Goal: Task Accomplishment & Management: Use online tool/utility

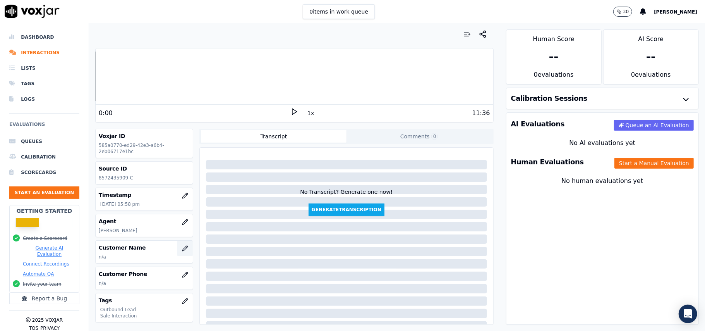
click at [177, 253] on button "button" at bounding box center [184, 248] width 15 height 15
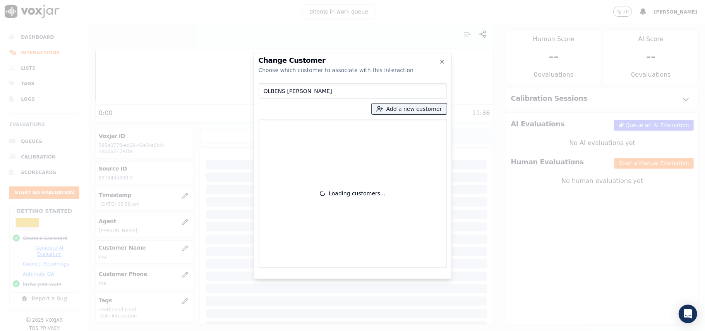
click at [265, 89] on input "OLBENS [PERSON_NAME]" at bounding box center [353, 90] width 188 height 15
type input "OLBENS [PERSON_NAME]"
click at [414, 107] on button "Add a new customer" at bounding box center [409, 108] width 75 height 11
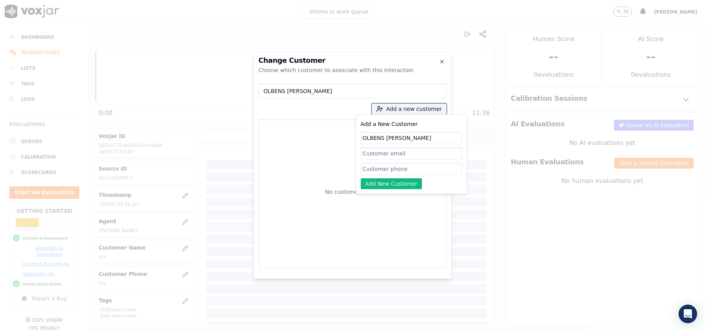
type input "OLBENS [PERSON_NAME]"
click at [371, 170] on input "Add a New Customer" at bounding box center [411, 169] width 101 height 12
paste input "8572435909"
type input "8572435909"
click at [374, 179] on button "Add New Customer" at bounding box center [392, 183] width 62 height 11
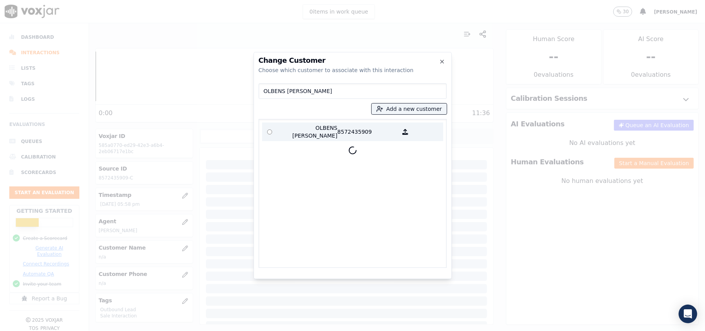
click at [312, 127] on p "OLBENS [PERSON_NAME]" at bounding box center [307, 131] width 60 height 15
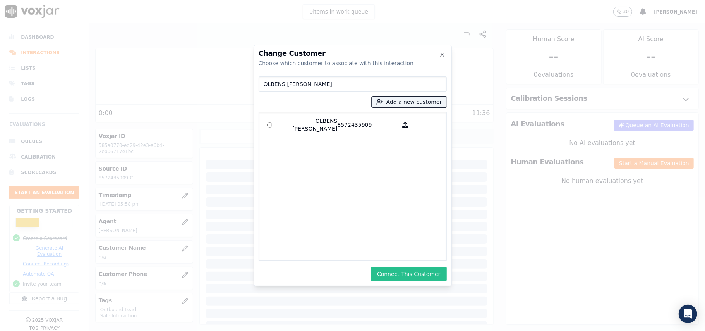
click at [400, 275] on button "Connect This Customer" at bounding box center [409, 274] width 76 height 14
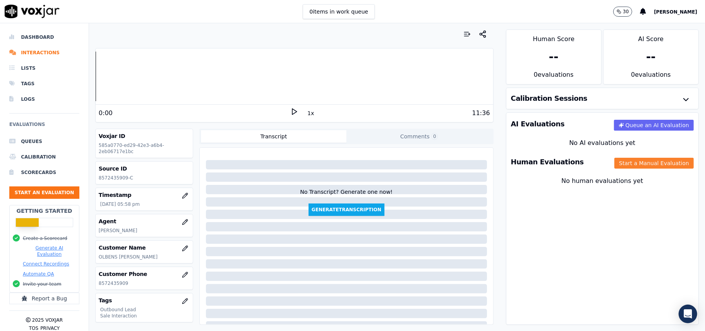
click at [636, 166] on button "Start a Manual Evaluation" at bounding box center [654, 163] width 79 height 11
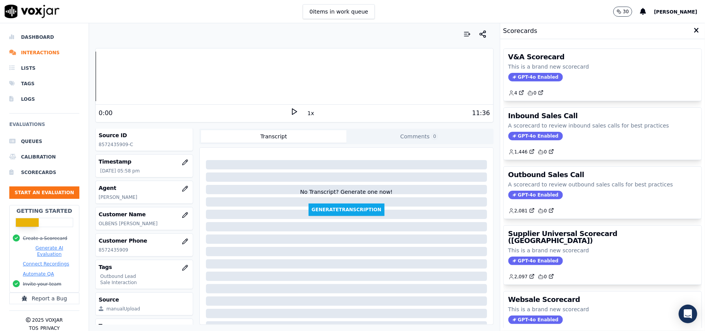
scroll to position [52, 0]
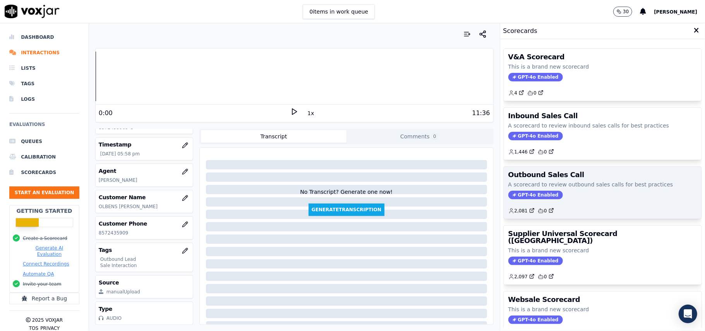
click at [536, 194] on span "GPT-4o Enabled" at bounding box center [536, 195] width 55 height 9
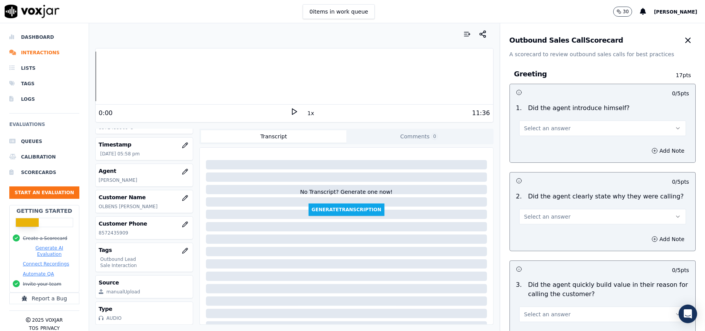
click at [544, 125] on span "Select an answer" at bounding box center [547, 128] width 46 height 8
click at [538, 151] on div "Yes" at bounding box center [586, 146] width 150 height 12
click at [547, 220] on span "Select an answer" at bounding box center [547, 217] width 46 height 8
click at [540, 233] on div "Yes" at bounding box center [586, 234] width 150 height 12
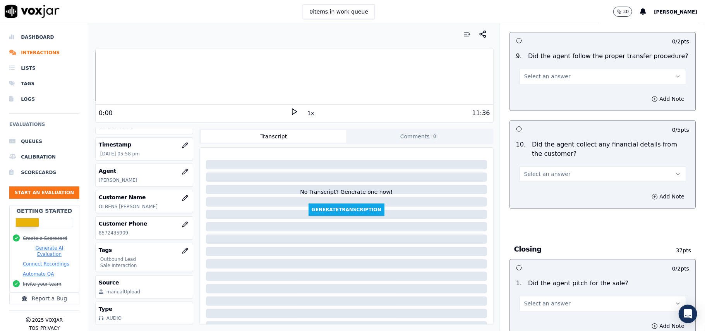
scroll to position [1932, 0]
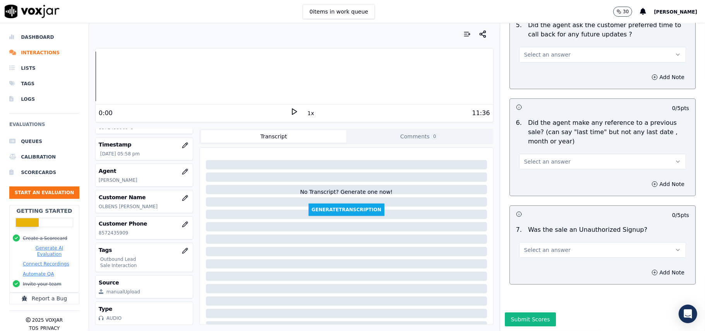
click at [554, 246] on span "Select an answer" at bounding box center [547, 250] width 46 height 8
click at [532, 254] on div "No" at bounding box center [586, 256] width 150 height 12
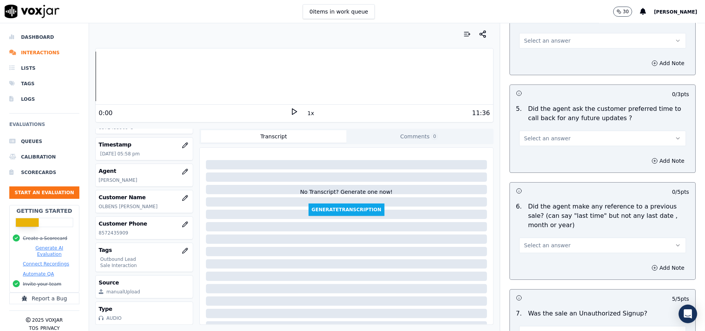
scroll to position [1829, 0]
click at [571, 238] on button "Select an answer" at bounding box center [602, 245] width 167 height 15
click at [539, 259] on div "Yes" at bounding box center [586, 259] width 150 height 12
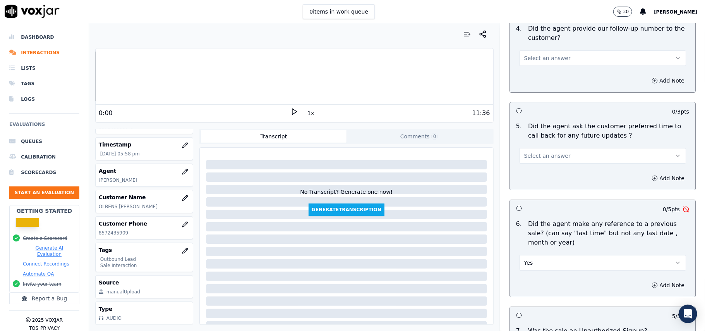
scroll to position [1880, 0]
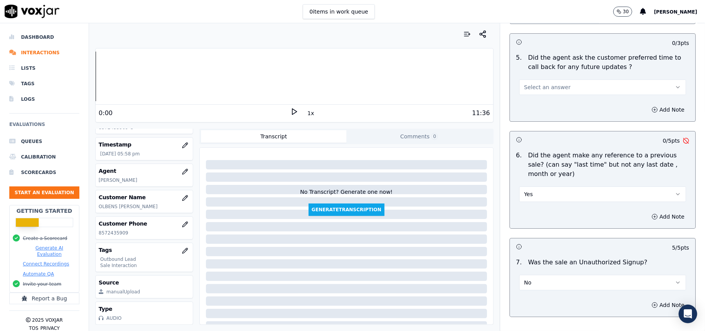
click at [541, 186] on button "Yes" at bounding box center [602, 193] width 167 height 15
click at [538, 213] on div "No" at bounding box center [586, 219] width 150 height 12
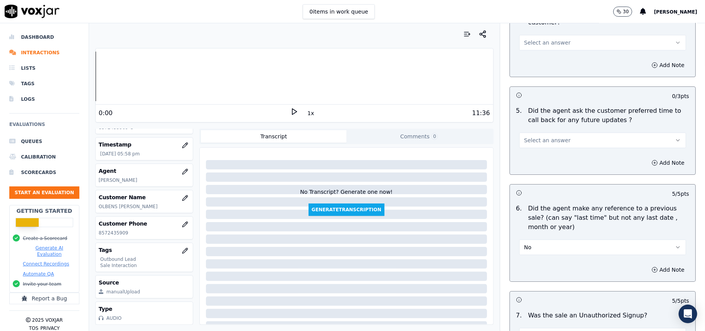
scroll to position [1777, 0]
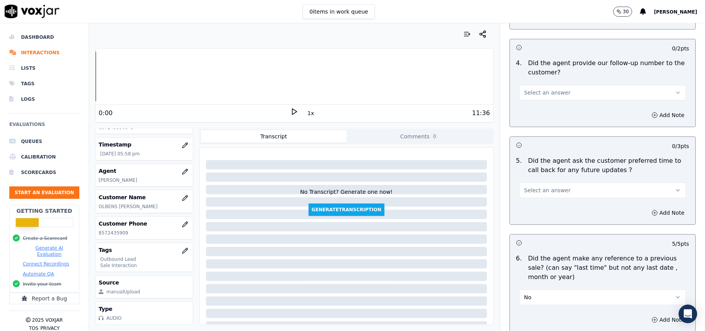
click at [552, 188] on span "Select an answer" at bounding box center [547, 190] width 46 height 8
click at [550, 200] on div "Yes" at bounding box center [586, 203] width 150 height 12
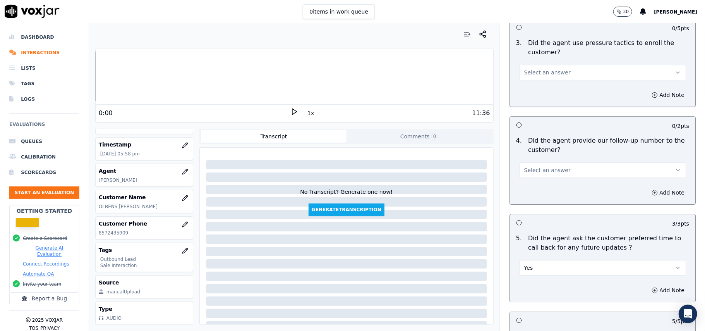
scroll to position [1622, 0]
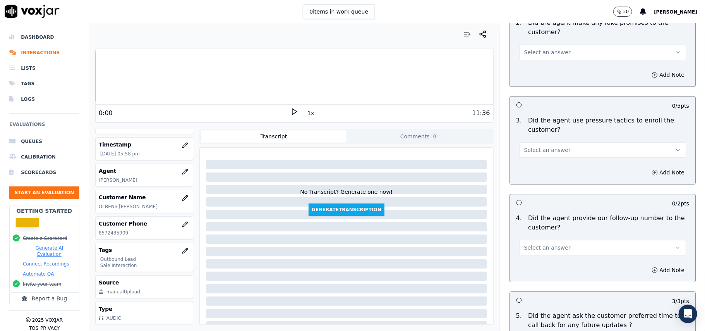
click at [552, 244] on span "Select an answer" at bounding box center [547, 248] width 46 height 8
click at [550, 263] on div "Yes" at bounding box center [586, 260] width 150 height 12
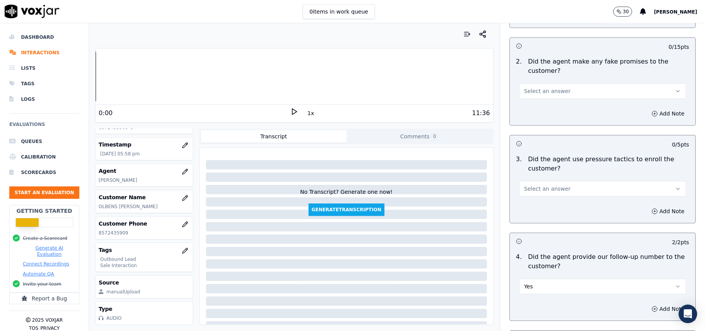
scroll to position [1519, 0]
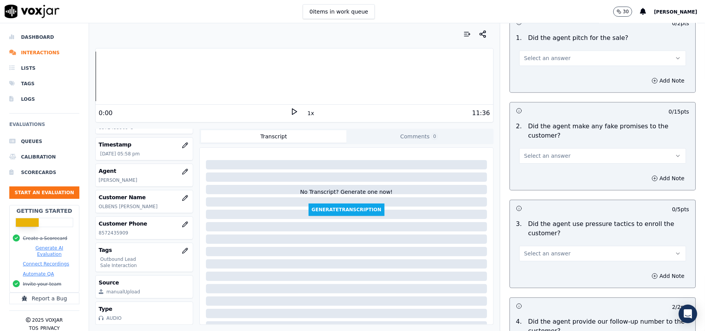
click at [552, 249] on span "Select an answer" at bounding box center [547, 253] width 46 height 8
click at [547, 266] on div "Yes" at bounding box center [586, 266] width 150 height 12
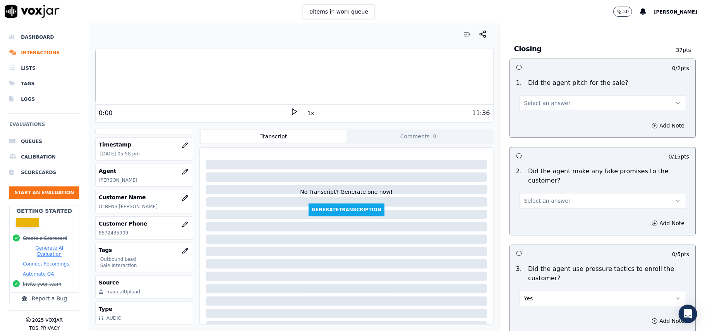
scroll to position [1415, 0]
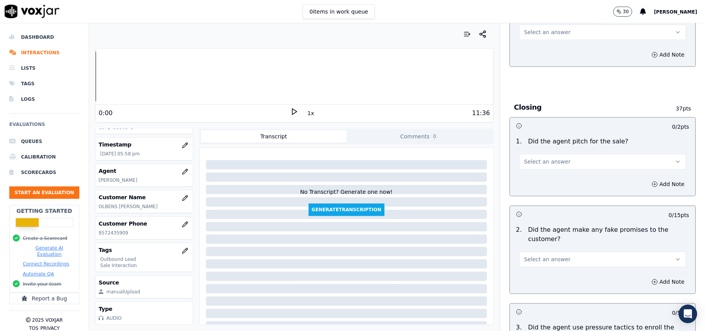
click at [555, 251] on button "Select an answer" at bounding box center [602, 258] width 167 height 15
click at [547, 283] on div "No" at bounding box center [586, 283] width 150 height 12
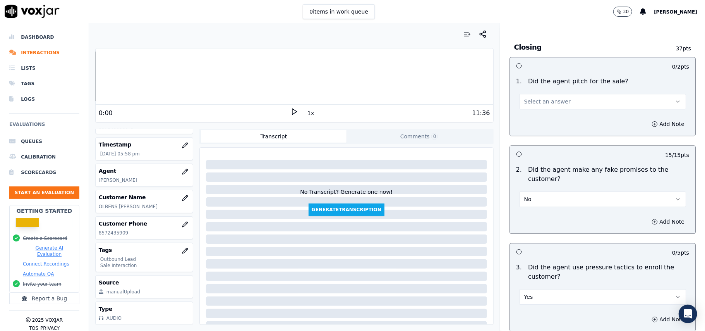
scroll to position [1519, 0]
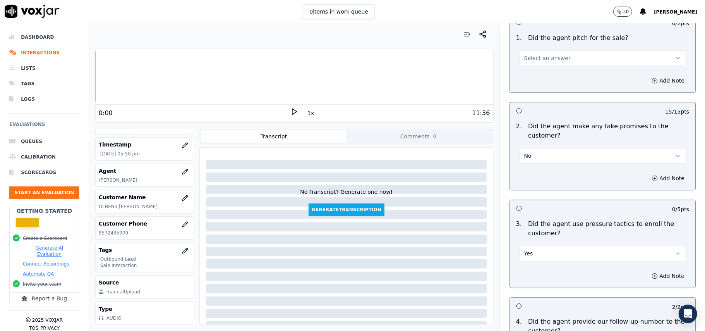
click at [573, 252] on button "Yes" at bounding box center [602, 253] width 167 height 15
click at [528, 280] on div "No" at bounding box center [586, 278] width 150 height 12
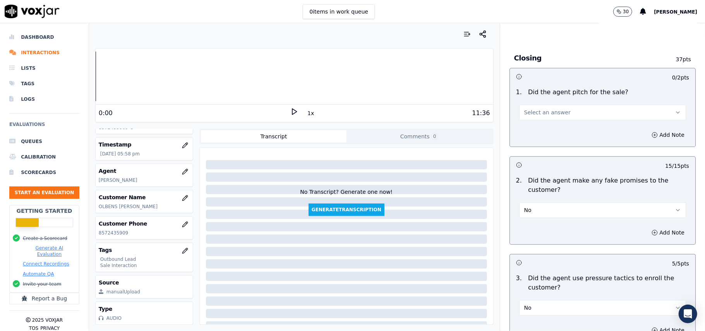
scroll to position [1415, 0]
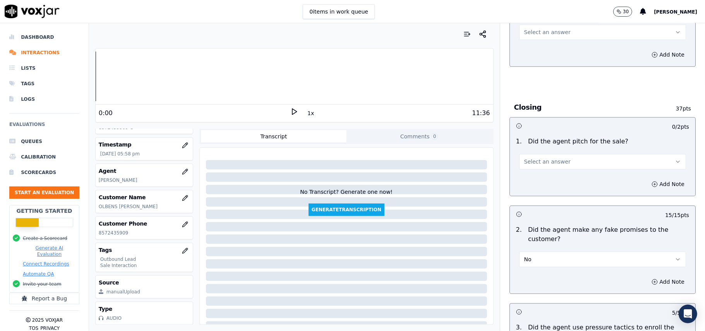
click at [541, 163] on button "Select an answer" at bounding box center [602, 161] width 167 height 15
click at [539, 185] on div "No" at bounding box center [586, 185] width 150 height 12
click at [539, 158] on button "No" at bounding box center [602, 161] width 167 height 15
click at [539, 174] on div "Yes" at bounding box center [586, 173] width 150 height 12
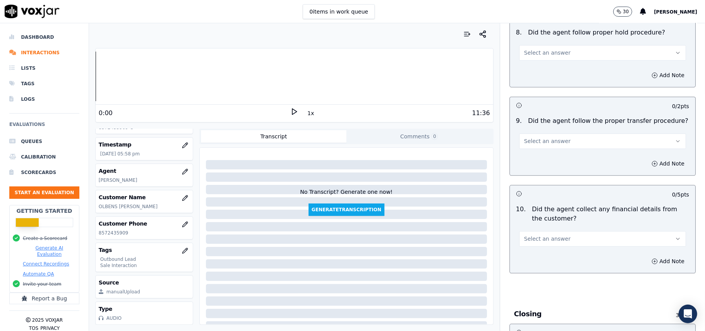
click at [559, 231] on button "Select an answer" at bounding box center [602, 238] width 167 height 15
click at [544, 265] on div "No" at bounding box center [586, 262] width 150 height 12
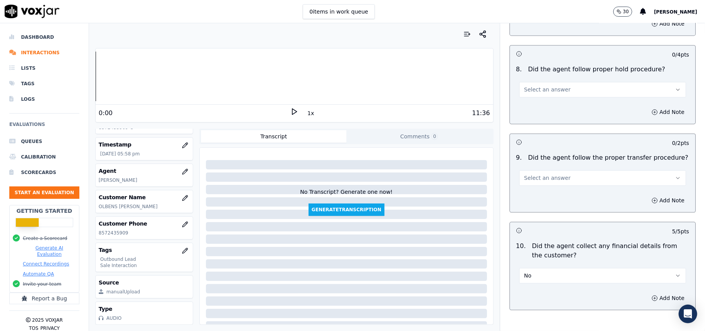
scroll to position [1105, 0]
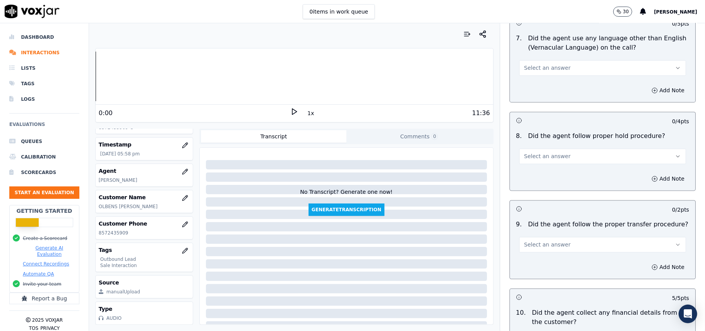
click at [572, 246] on div "9 . Did the agent follow the proper transfer procedure? Select an answer" at bounding box center [603, 236] width 186 height 39
click at [553, 241] on span "Select an answer" at bounding box center [547, 245] width 46 height 8
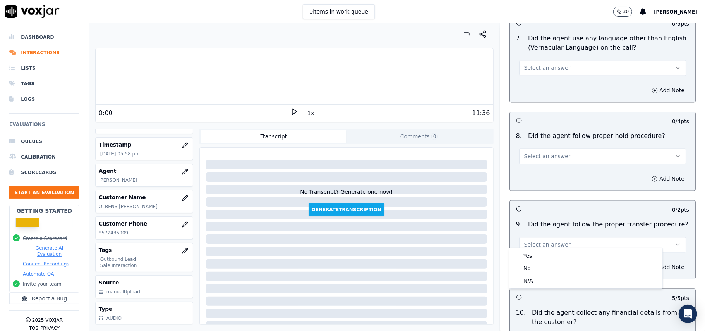
click at [547, 245] on button "Select an answer" at bounding box center [602, 244] width 167 height 15
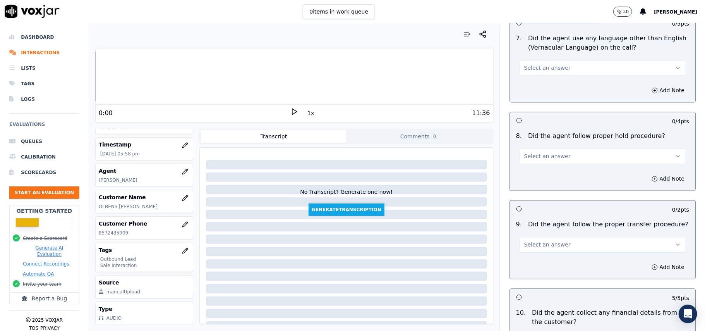
click at [542, 241] on span "Select an answer" at bounding box center [547, 245] width 46 height 8
click at [535, 260] on div "Yes" at bounding box center [586, 255] width 150 height 12
click at [542, 154] on button "Select an answer" at bounding box center [602, 155] width 167 height 15
click at [535, 172] on div "Yes" at bounding box center [586, 167] width 150 height 12
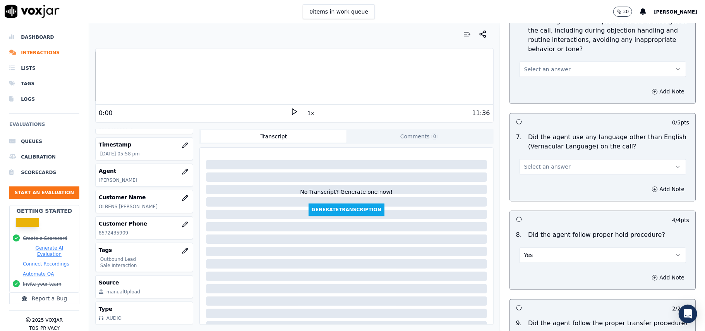
scroll to position [950, 0]
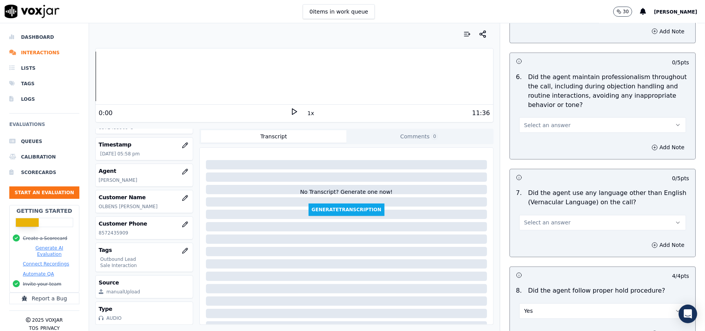
click at [548, 219] on span "Select an answer" at bounding box center [547, 223] width 46 height 8
click at [537, 249] on div "No" at bounding box center [586, 246] width 150 height 12
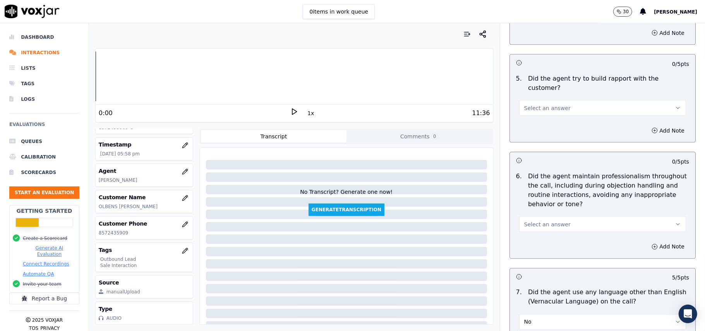
scroll to position [796, 0]
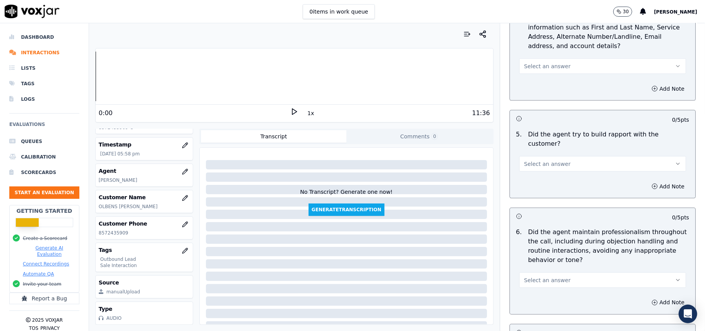
click at [557, 275] on button "Select an answer" at bounding box center [602, 279] width 167 height 15
click at [551, 290] on div "Yes" at bounding box center [586, 290] width 150 height 12
click at [557, 161] on button "Select an answer" at bounding box center [602, 163] width 167 height 15
click at [556, 175] on div "Yes" at bounding box center [586, 174] width 150 height 12
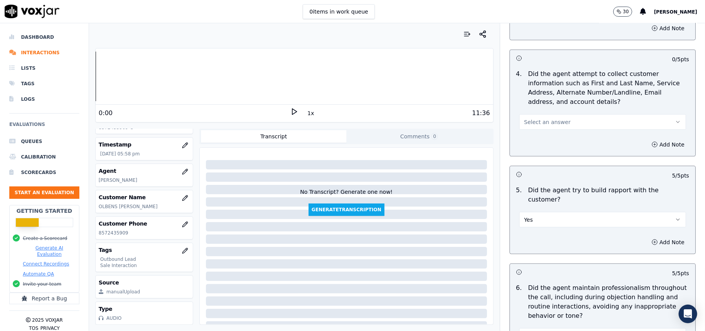
scroll to position [641, 0]
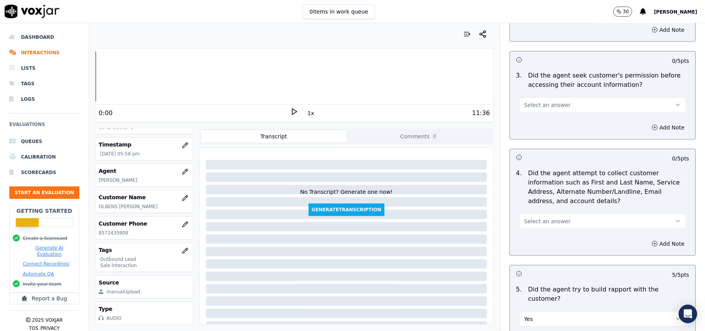
click at [544, 224] on span "Select an answer" at bounding box center [547, 221] width 46 height 8
click at [540, 244] on div "Yes" at bounding box center [586, 240] width 150 height 12
click at [545, 224] on button "Yes" at bounding box center [602, 220] width 167 height 15
click at [540, 261] on div "N/A" at bounding box center [586, 265] width 150 height 12
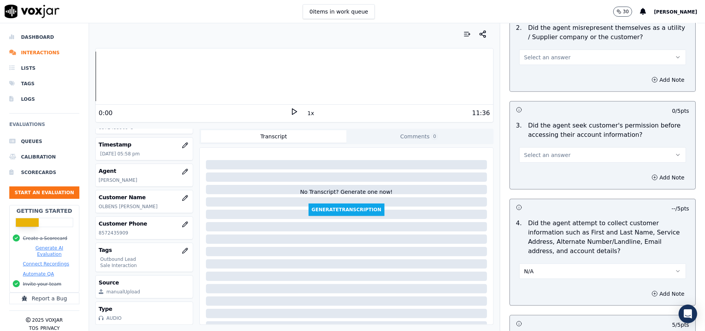
scroll to position [538, 0]
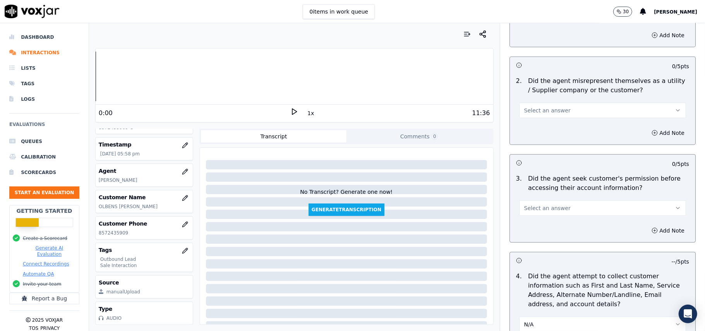
click at [552, 203] on button "Select an answer" at bounding box center [602, 207] width 167 height 15
click at [548, 225] on div "Yes" at bounding box center [586, 227] width 150 height 12
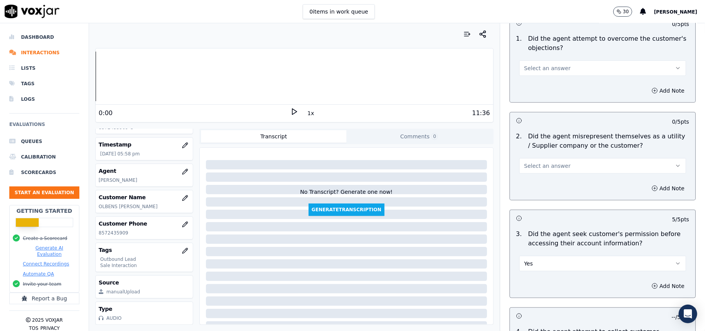
scroll to position [434, 0]
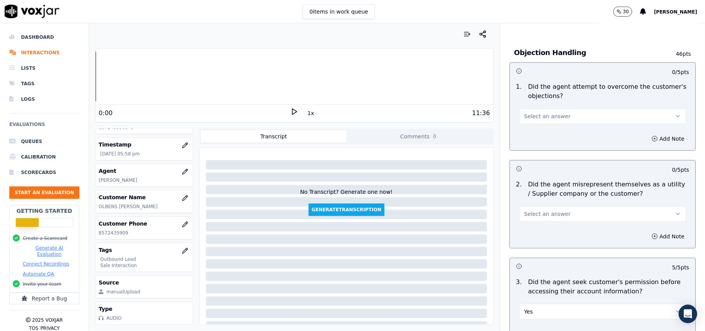
click at [560, 212] on button "Select an answer" at bounding box center [602, 213] width 167 height 15
click at [556, 236] on div "Yes" at bounding box center [586, 233] width 150 height 12
click at [551, 224] on div "2 . Did the agent misrepresent themselves as a utility / Supplier company or th…" at bounding box center [603, 201] width 186 height 48
click at [544, 218] on button "Yes" at bounding box center [602, 213] width 167 height 15
click at [545, 240] on div "No" at bounding box center [586, 245] width 150 height 12
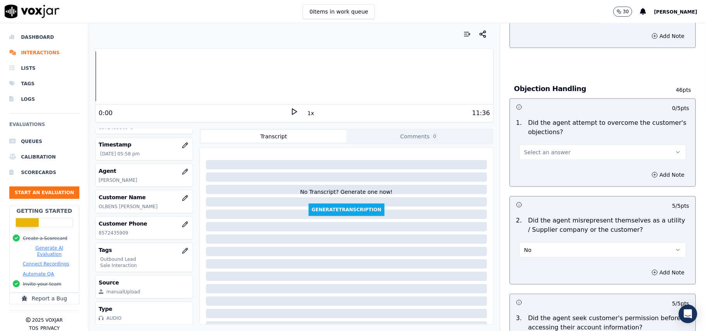
scroll to position [331, 0]
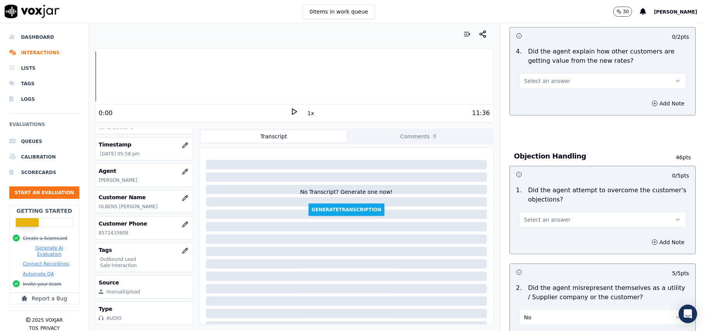
click at [547, 216] on button "Select an answer" at bounding box center [602, 219] width 167 height 15
click at [547, 236] on div "Yes" at bounding box center [586, 238] width 150 height 12
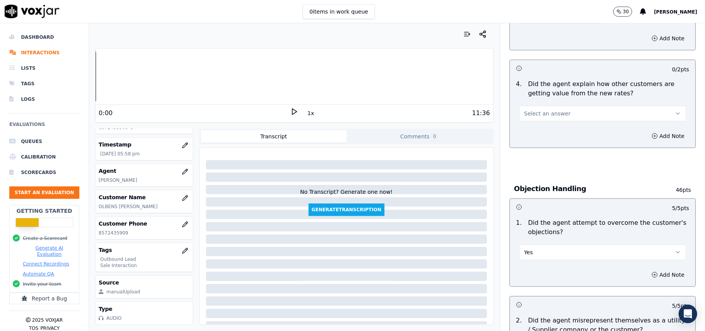
scroll to position [176, 0]
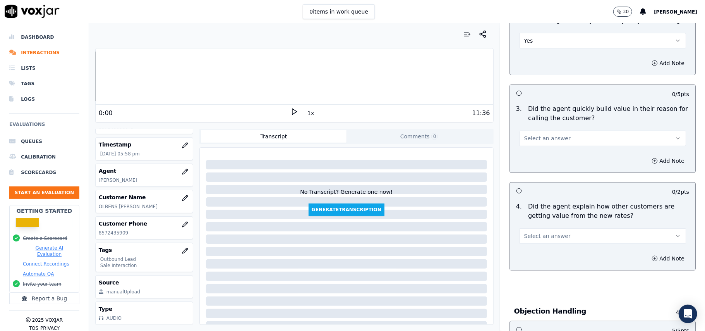
click at [553, 239] on span "Select an answer" at bounding box center [547, 236] width 46 height 8
click at [553, 261] on div "No" at bounding box center [586, 266] width 150 height 12
click at [555, 237] on button "No" at bounding box center [602, 235] width 167 height 15
click at [553, 249] on div "Yes" at bounding box center [586, 254] width 150 height 12
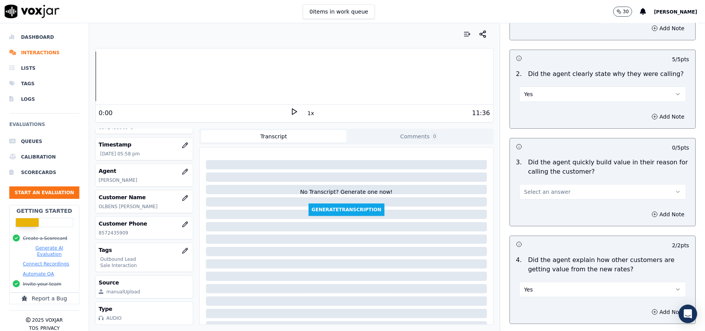
scroll to position [73, 0]
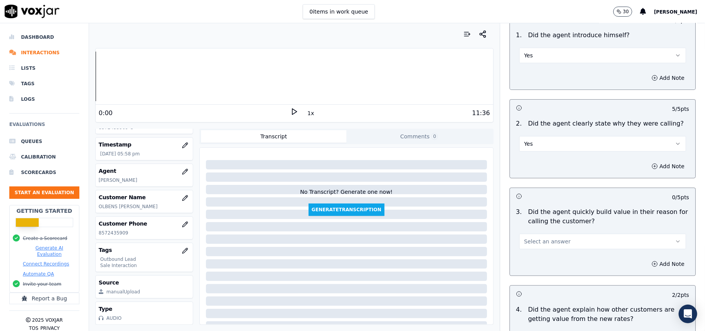
click at [551, 248] on button "Select an answer" at bounding box center [602, 241] width 167 height 15
click at [545, 261] on div "Yes" at bounding box center [586, 259] width 150 height 12
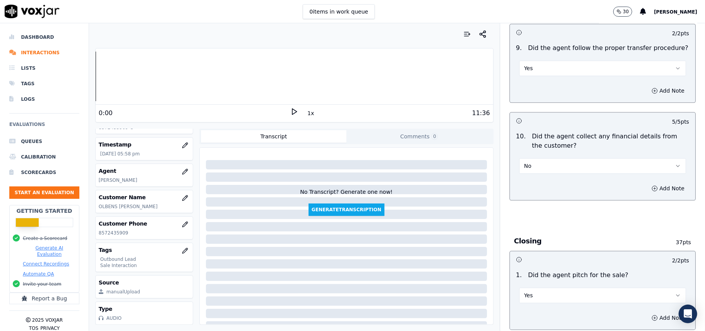
scroll to position [1932, 0]
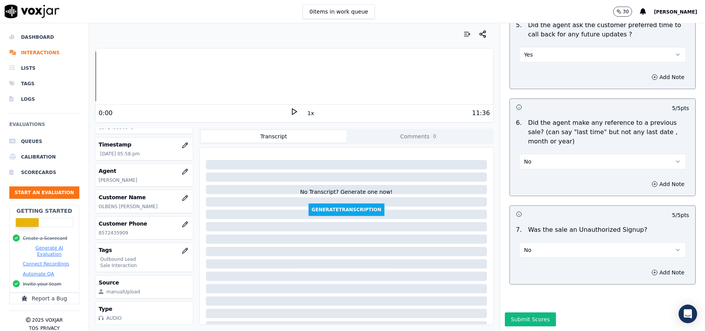
click at [521, 312] on div "Submit Scores" at bounding box center [602, 321] width 205 height 19
click at [518, 312] on button "Submit Scores" at bounding box center [531, 319] width 52 height 14
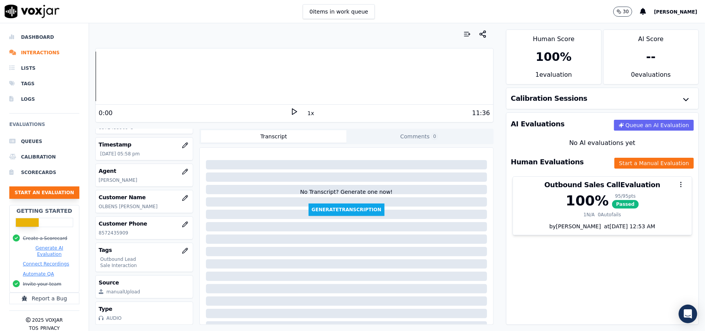
click at [58, 194] on button "Start an Evaluation" at bounding box center [44, 192] width 70 height 12
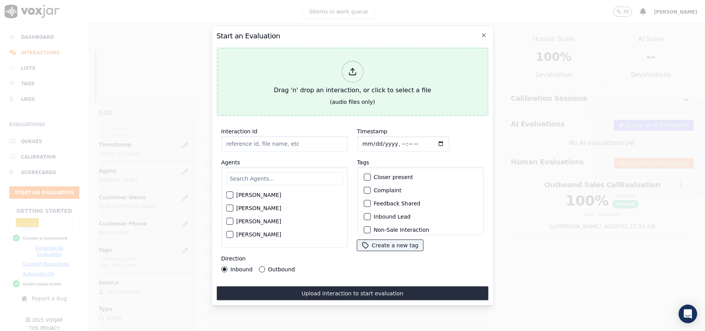
click at [351, 67] on icon at bounding box center [352, 71] width 9 height 9
click at [358, 70] on div at bounding box center [353, 72] width 22 height 22
click at [355, 72] on div at bounding box center [353, 72] width 22 height 22
click at [344, 71] on div at bounding box center [353, 72] width 22 height 22
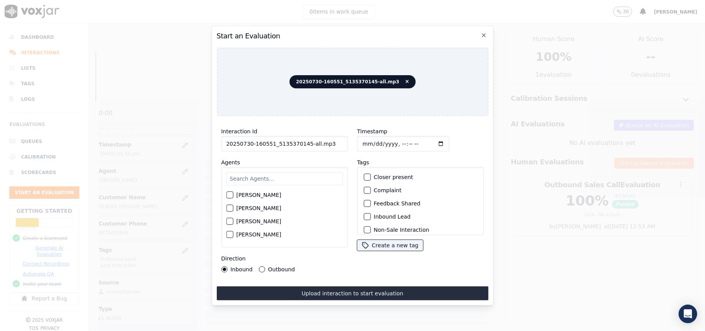
drag, startPoint x: 323, startPoint y: 143, endPoint x: 304, endPoint y: 145, distance: 19.1
click at [304, 145] on input "20250730-160551_5135370145-all.mp3" at bounding box center [284, 143] width 127 height 15
type input "20250730-160551_5135370145-C1"
click at [369, 141] on input "Timestamp" at bounding box center [403, 143] width 92 height 15
type input "[DATE]T19:23"
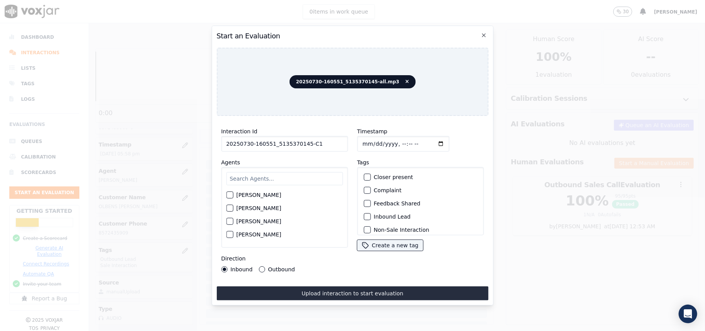
click at [324, 167] on div "[PERSON_NAME] [PERSON_NAME] [PERSON_NAME] [PERSON_NAME] [PERSON_NAME] [PERSON_N…" at bounding box center [284, 207] width 127 height 81
click at [313, 177] on input "text" at bounding box center [284, 178] width 117 height 13
click at [397, 76] on span "20250730-160551_5135370145-all.mp3" at bounding box center [353, 81] width 126 height 13
click at [406, 79] on icon at bounding box center [407, 81] width 3 height 5
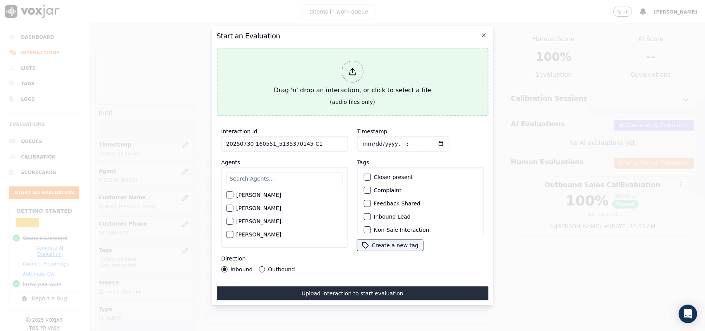
click at [353, 67] on icon at bounding box center [352, 71] width 9 height 9
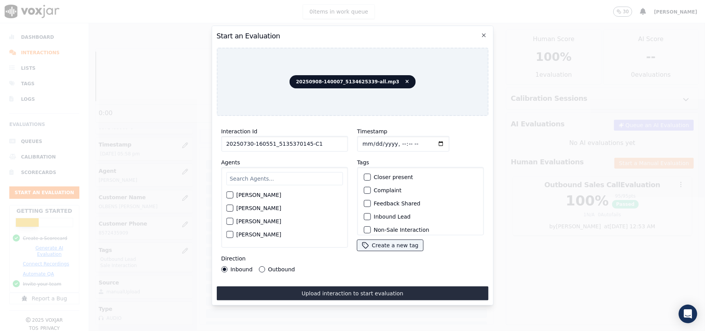
click at [306, 143] on input "20250730-160551_5135370145-C1" at bounding box center [284, 143] width 127 height 15
drag, startPoint x: 318, startPoint y: 138, endPoint x: 235, endPoint y: 137, distance: 82.5
click at [235, 137] on input "201250730-160551_5135370145-C" at bounding box center [284, 143] width 127 height 15
type input "201250730-160551_5135370145-C"
click at [481, 33] on icon "button" at bounding box center [484, 35] width 6 height 6
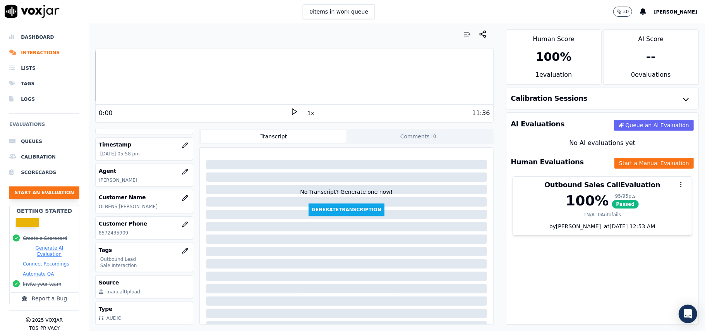
click at [34, 188] on button "Start an Evaluation" at bounding box center [44, 192] width 70 height 12
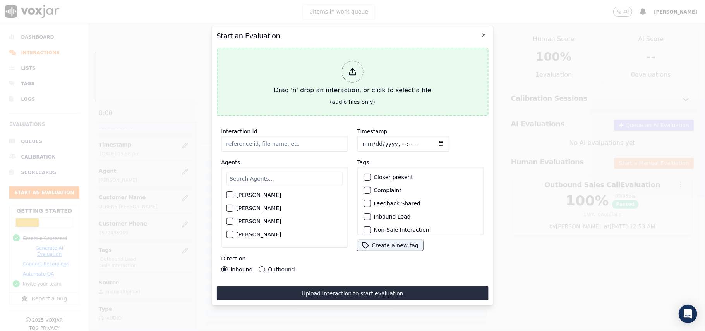
click at [347, 73] on div at bounding box center [353, 72] width 22 height 22
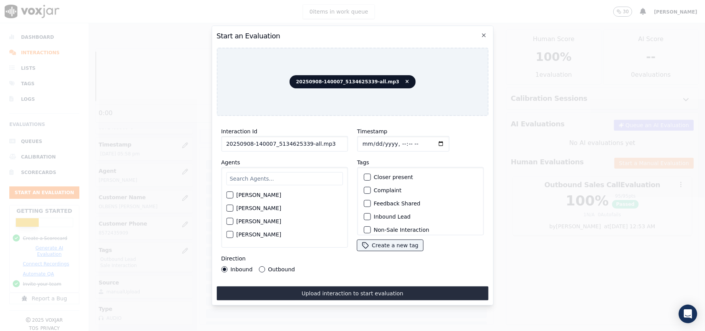
drag, startPoint x: 320, startPoint y: 139, endPoint x: 304, endPoint y: 139, distance: 15.5
click at [304, 139] on input "20250908-140007_5134625339-all.mp3" at bounding box center [284, 143] width 127 height 15
type input "20250908-140007_5134625339-C1"
click at [372, 139] on input "Timestamp" at bounding box center [403, 143] width 92 height 15
type input "[DATE]T19:25"
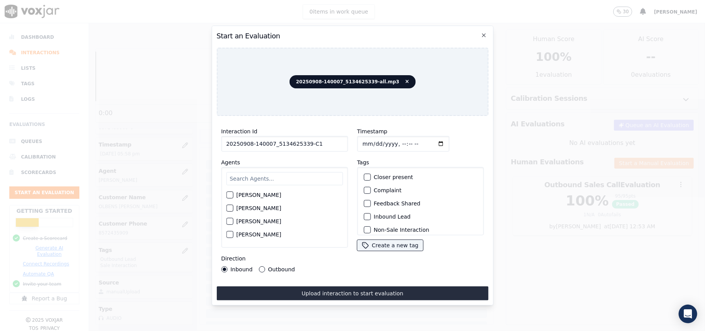
click at [290, 172] on input "text" at bounding box center [284, 178] width 117 height 13
type input "stu"
click at [230, 194] on div "button" at bounding box center [229, 196] width 5 height 5
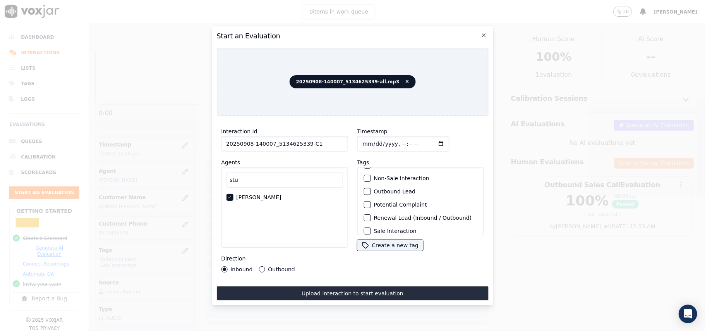
click at [365, 189] on div "button" at bounding box center [366, 191] width 5 height 5
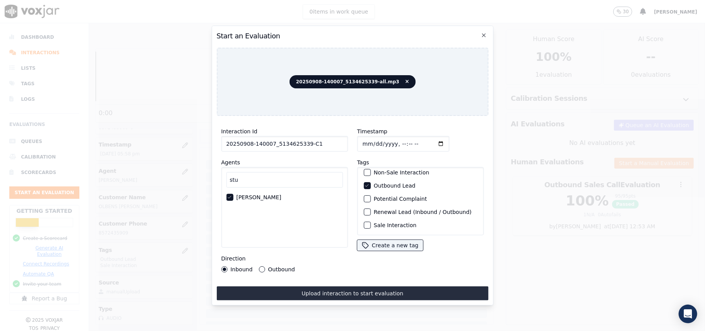
scroll to position [67, 0]
click at [368, 218] on div "Sale Interaction" at bounding box center [421, 224] width 120 height 13
click at [364, 222] on div "button" at bounding box center [366, 224] width 5 height 5
click at [264, 266] on div "Outbound" at bounding box center [277, 269] width 36 height 6
click at [263, 266] on button "Outbound" at bounding box center [262, 269] width 6 height 6
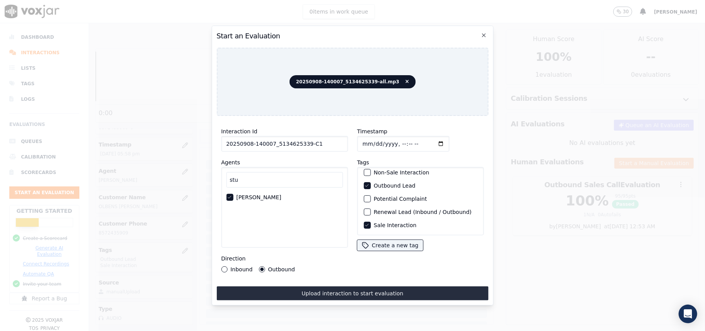
drag, startPoint x: 321, startPoint y: 294, endPoint x: 315, endPoint y: 287, distance: 9.6
click at [321, 294] on button "Upload interaction to start evaluation" at bounding box center [353, 293] width 272 height 14
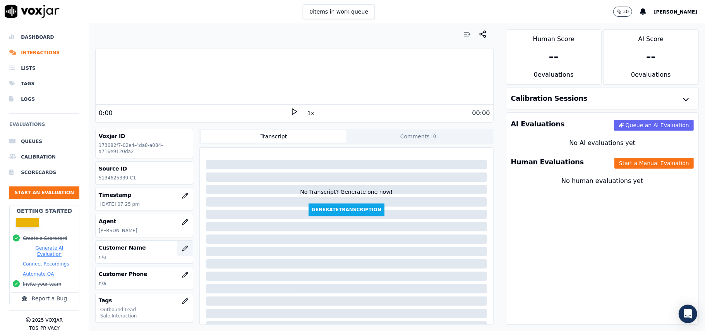
click at [182, 251] on icon "button" at bounding box center [184, 248] width 5 height 5
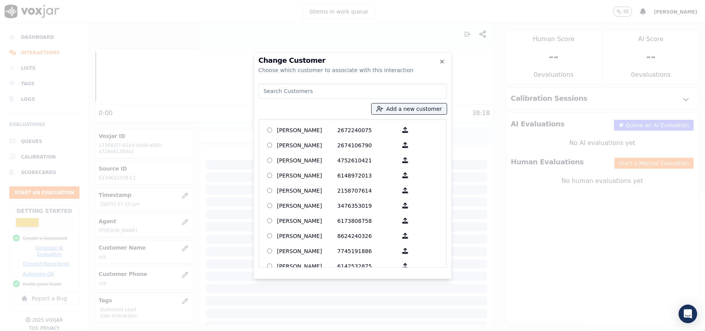
paste input "[PERSON_NAME]"
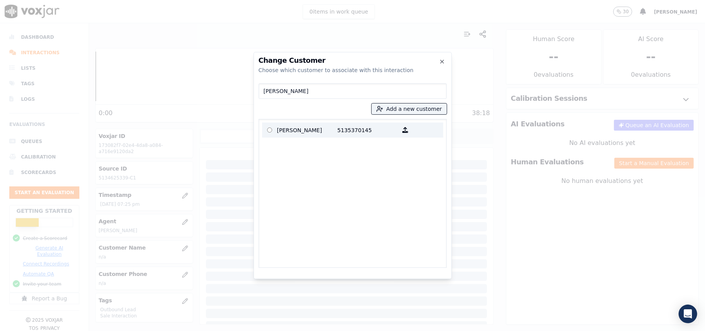
type input "[PERSON_NAME]"
click at [292, 129] on p "[PERSON_NAME]" at bounding box center [307, 130] width 60 height 12
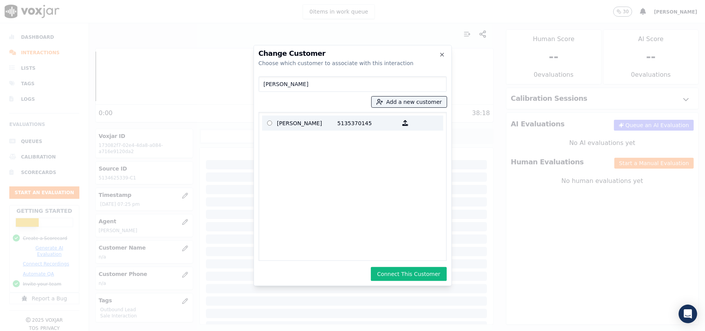
click at [324, 122] on p "[PERSON_NAME]" at bounding box center [307, 123] width 60 height 12
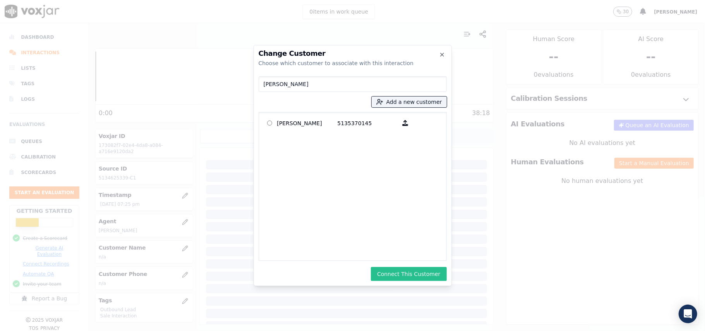
click at [403, 278] on button "Connect This Customer" at bounding box center [409, 274] width 76 height 14
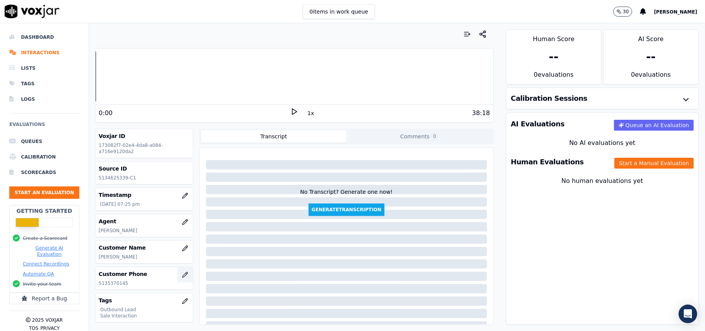
click at [177, 281] on button "button" at bounding box center [184, 274] width 15 height 15
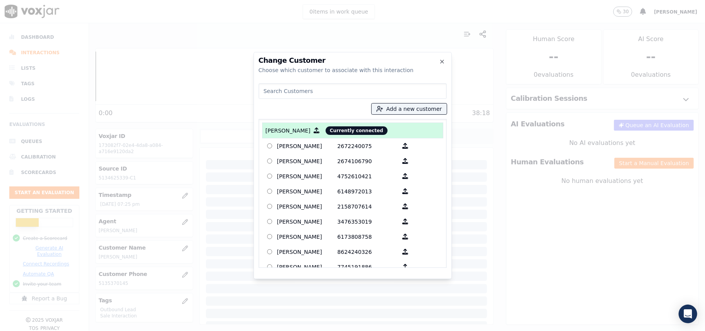
click at [292, 98] on input at bounding box center [353, 90] width 188 height 15
click at [442, 61] on icon "button" at bounding box center [442, 61] width 3 height 3
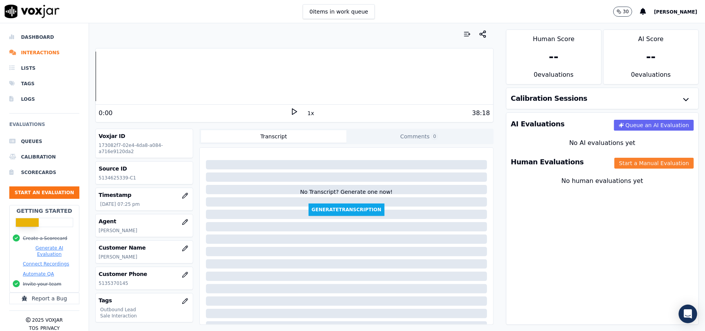
click at [615, 165] on button "Start a Manual Evaluation" at bounding box center [654, 163] width 79 height 11
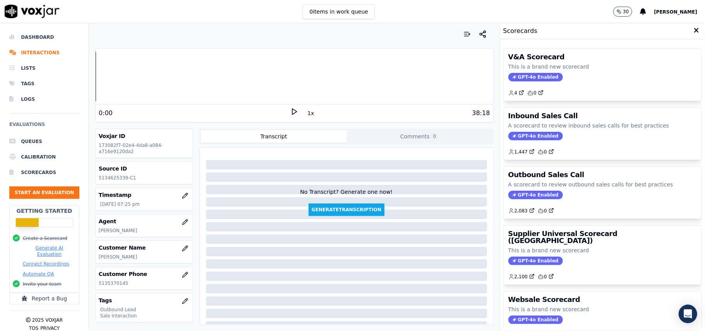
click at [527, 194] on span "GPT-4o Enabled" at bounding box center [536, 195] width 55 height 9
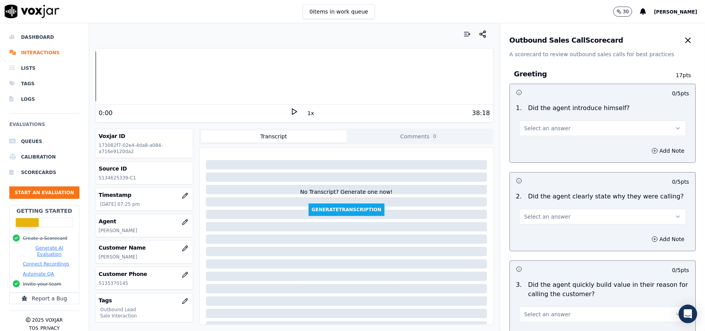
click at [546, 124] on span "Select an answer" at bounding box center [547, 128] width 46 height 8
click at [536, 150] on div "Yes" at bounding box center [586, 146] width 150 height 12
click at [536, 214] on span "Select an answer" at bounding box center [547, 217] width 46 height 8
click at [536, 237] on div "Yes" at bounding box center [586, 234] width 150 height 12
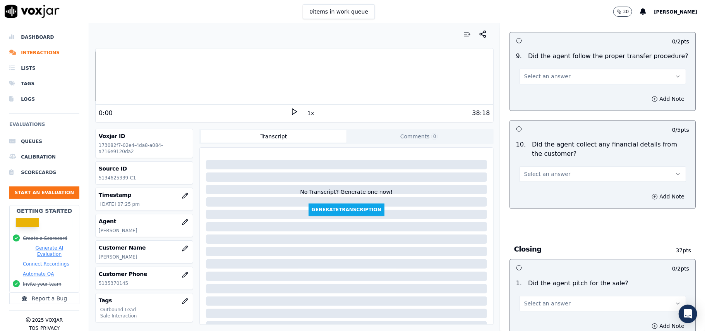
scroll to position [1932, 0]
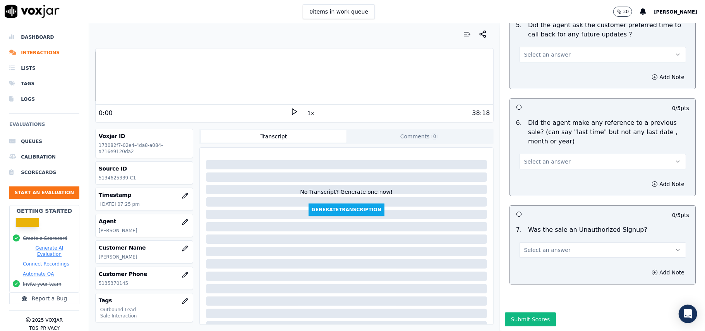
click at [600, 242] on button "Select an answer" at bounding box center [602, 249] width 167 height 15
click at [544, 256] on div "No" at bounding box center [586, 256] width 150 height 12
click at [544, 158] on span "Select an answer" at bounding box center [547, 162] width 46 height 8
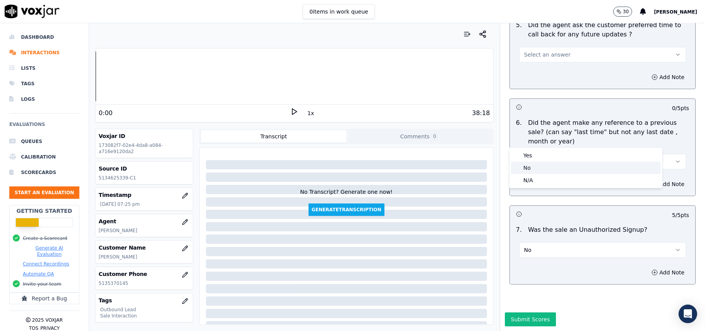
click at [536, 165] on div "No" at bounding box center [586, 168] width 150 height 12
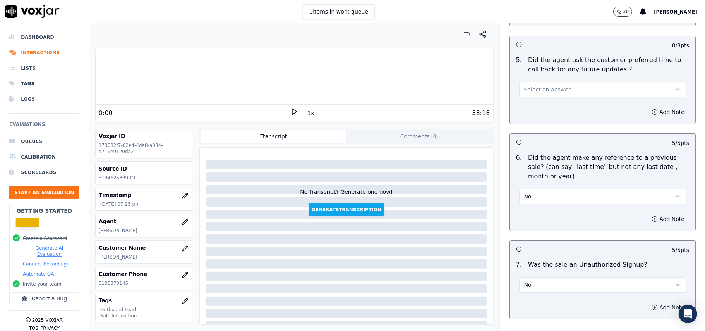
scroll to position [1829, 0]
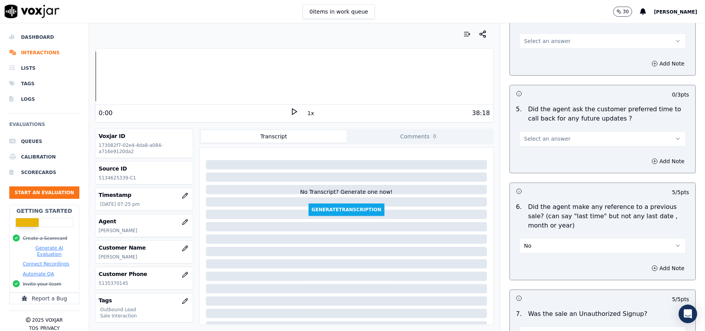
click at [538, 136] on span "Select an answer" at bounding box center [547, 139] width 46 height 8
click at [538, 150] on div "Yes" at bounding box center [586, 151] width 150 height 12
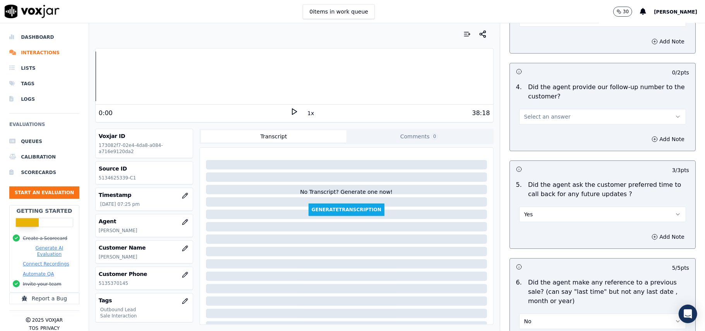
scroll to position [1674, 0]
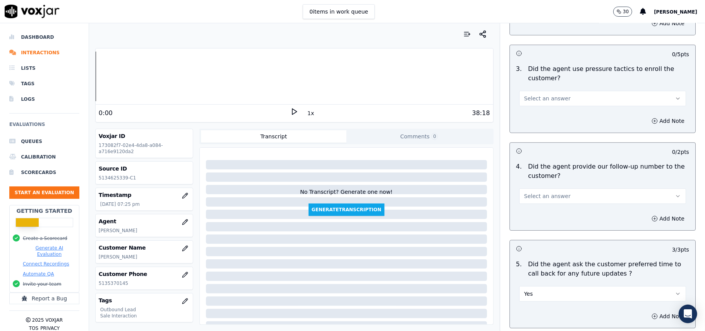
click at [536, 192] on span "Select an answer" at bounding box center [547, 196] width 46 height 8
click at [541, 210] on div "Yes" at bounding box center [586, 209] width 150 height 12
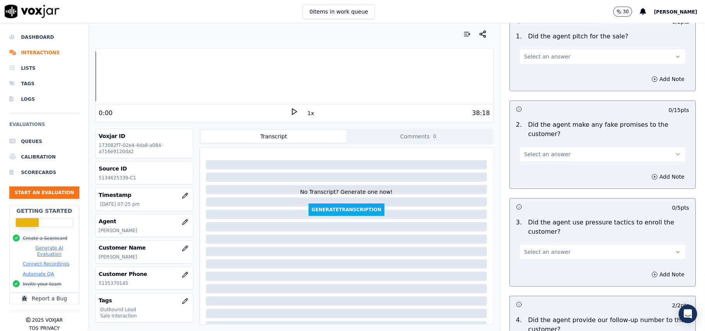
scroll to position [1519, 0]
click at [550, 254] on button "Select an answer" at bounding box center [602, 253] width 167 height 15
drag, startPoint x: 541, startPoint y: 273, endPoint x: 549, endPoint y: 227, distance: 47.6
click at [541, 273] on div "No" at bounding box center [586, 278] width 150 height 12
click at [564, 149] on button "Select an answer" at bounding box center [602, 155] width 167 height 15
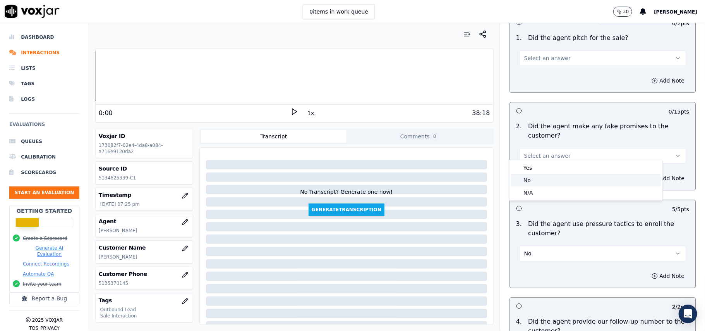
click at [562, 182] on div "No" at bounding box center [586, 180] width 150 height 12
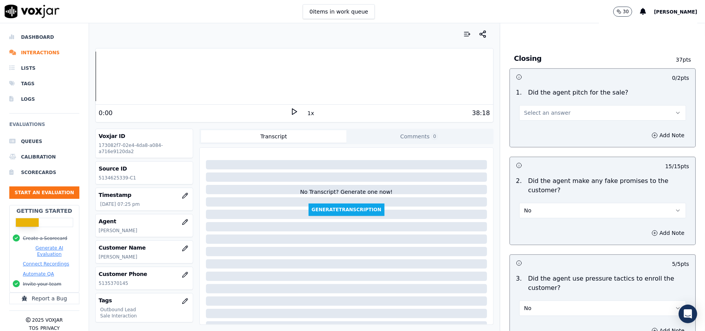
scroll to position [1415, 0]
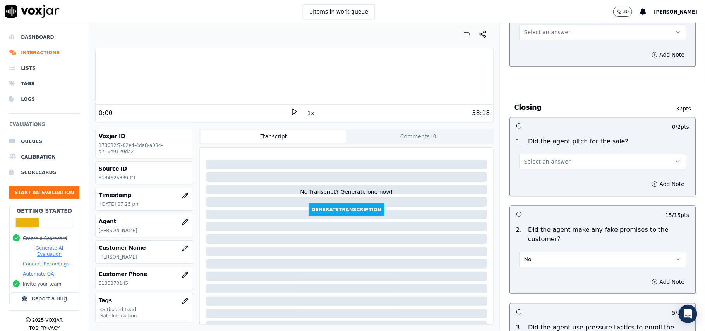
click at [557, 154] on button "Select an answer" at bounding box center [602, 161] width 167 height 15
click at [550, 172] on div "Yes" at bounding box center [586, 173] width 150 height 12
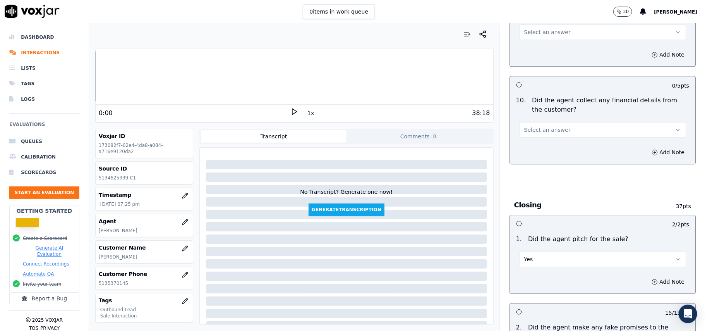
scroll to position [1260, 0]
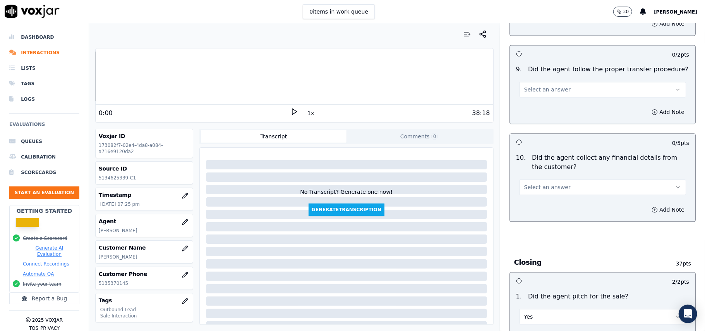
click at [531, 179] on button "Select an answer" at bounding box center [602, 186] width 167 height 15
click at [537, 208] on div "No" at bounding box center [586, 211] width 150 height 12
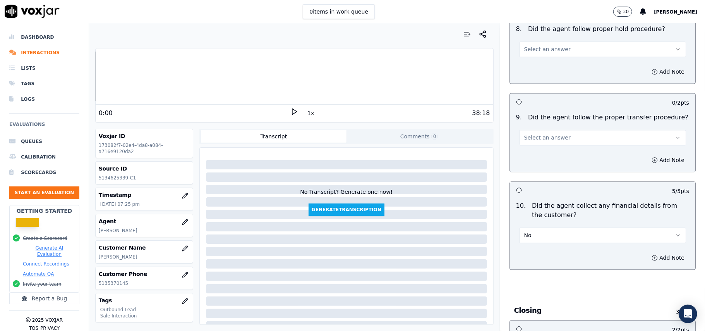
scroll to position [1157, 0]
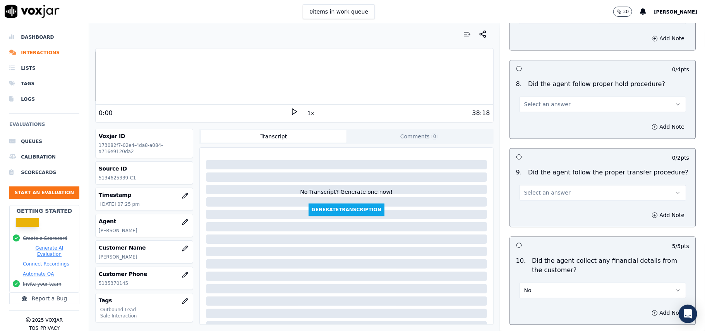
click at [553, 193] on button "Select an answer" at bounding box center [602, 192] width 167 height 15
click at [546, 208] on div "Yes" at bounding box center [586, 204] width 150 height 12
click at [541, 106] on div "8 . Did the agent follow proper hold procedure? Select an answer" at bounding box center [603, 95] width 186 height 39
click at [541, 101] on span "Select an answer" at bounding box center [547, 104] width 46 height 8
click at [540, 116] on div "Yes" at bounding box center [586, 115] width 150 height 12
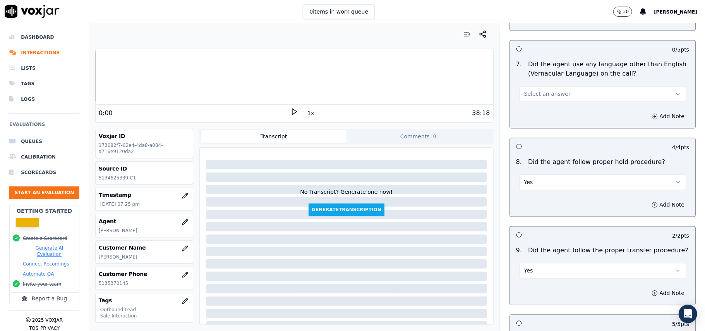
scroll to position [1002, 0]
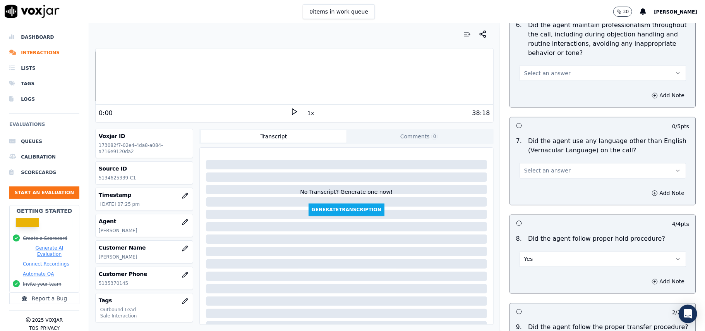
click at [548, 170] on button "Select an answer" at bounding box center [602, 170] width 167 height 15
click at [548, 197] on div "No" at bounding box center [586, 194] width 150 height 12
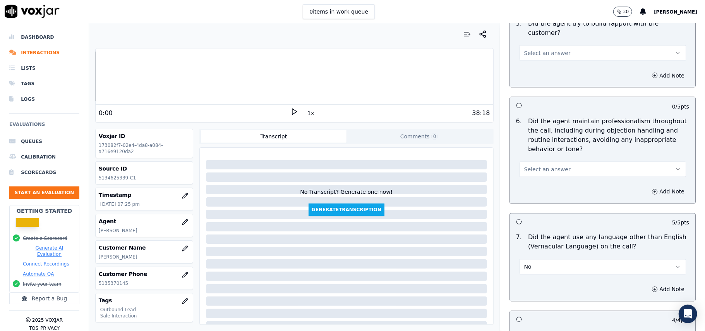
scroll to position [796, 0]
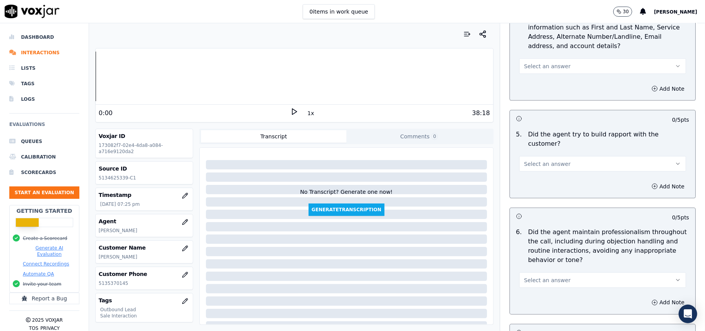
click at [545, 272] on button "Select an answer" at bounding box center [602, 279] width 167 height 15
drag, startPoint x: 532, startPoint y: 290, endPoint x: 542, endPoint y: 216, distance: 74.7
click at [531, 290] on div "Yes" at bounding box center [586, 290] width 150 height 12
click at [559, 162] on button "Select an answer" at bounding box center [602, 163] width 167 height 15
click at [565, 171] on div "Yes" at bounding box center [586, 174] width 150 height 12
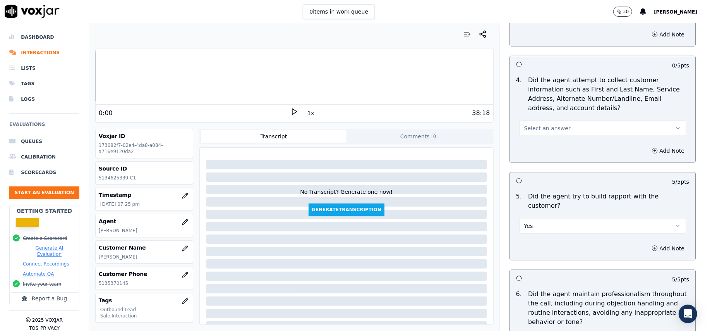
scroll to position [641, 0]
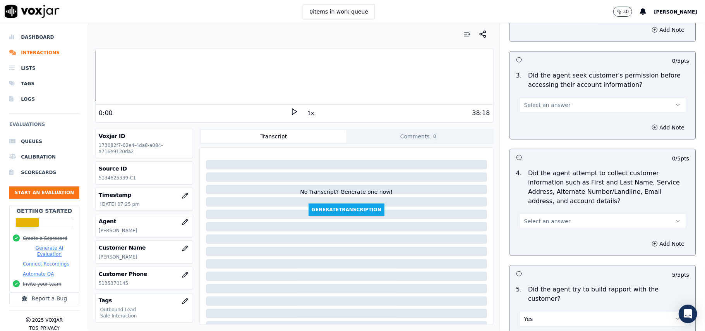
click at [564, 231] on div "4 . Did the agent attempt to collect customer information such as First and Las…" at bounding box center [603, 198] width 186 height 67
drag, startPoint x: 559, startPoint y: 222, endPoint x: 557, endPoint y: 229, distance: 7.6
click at [559, 223] on button "Select an answer" at bounding box center [602, 220] width 167 height 15
click at [541, 246] on div "Yes" at bounding box center [586, 240] width 150 height 12
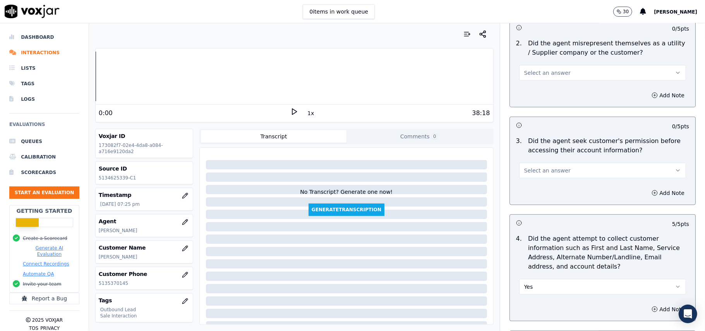
scroll to position [538, 0]
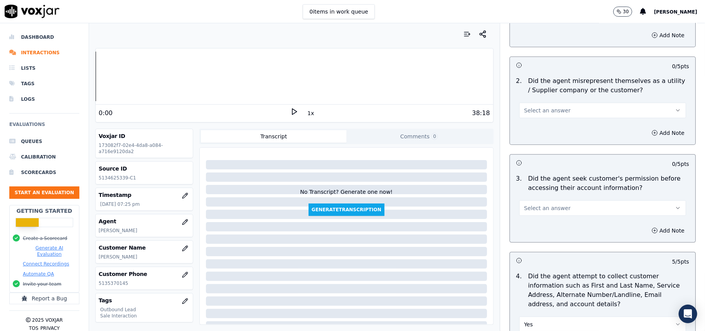
drag, startPoint x: 546, startPoint y: 209, endPoint x: 546, endPoint y: 216, distance: 7.0
click at [546, 211] on span "Select an answer" at bounding box center [547, 208] width 46 height 8
click at [544, 230] on div "Yes" at bounding box center [586, 227] width 150 height 12
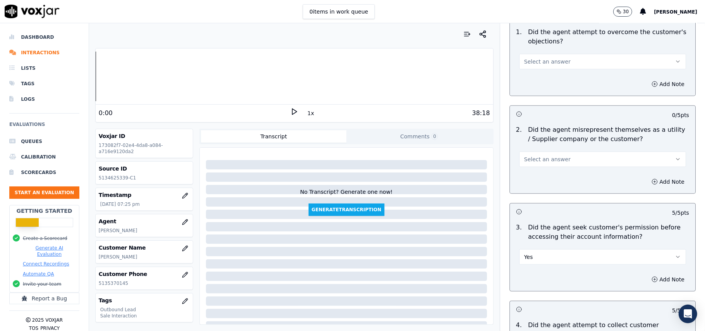
scroll to position [434, 0]
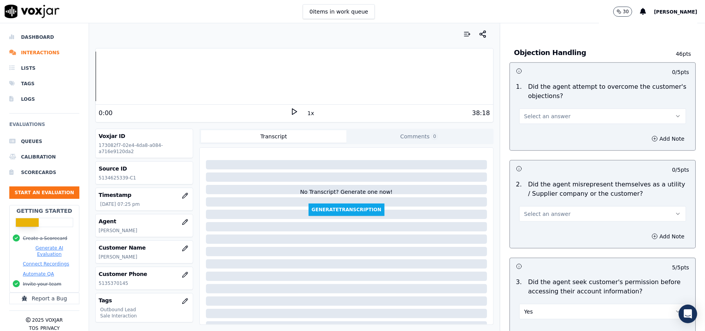
click at [547, 221] on button "Select an answer" at bounding box center [602, 213] width 167 height 15
click at [547, 232] on div "Yes" at bounding box center [586, 233] width 150 height 12
click at [595, 227] on div "Add Note" at bounding box center [603, 236] width 186 height 23
click at [588, 219] on button "Yes" at bounding box center [602, 213] width 167 height 15
click at [560, 246] on div "No" at bounding box center [586, 245] width 150 height 12
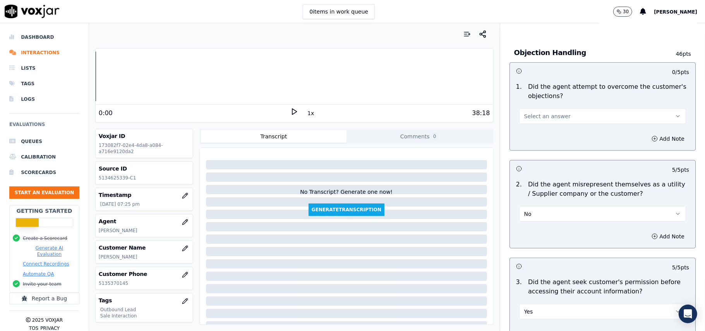
drag, startPoint x: 555, startPoint y: 115, endPoint x: 551, endPoint y: 124, distance: 9.4
click at [553, 119] on button "Select an answer" at bounding box center [602, 115] width 167 height 15
click at [547, 129] on div "Yes" at bounding box center [586, 135] width 150 height 12
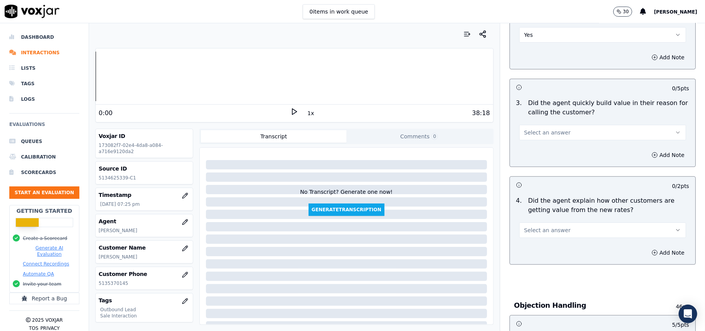
scroll to position [228, 0]
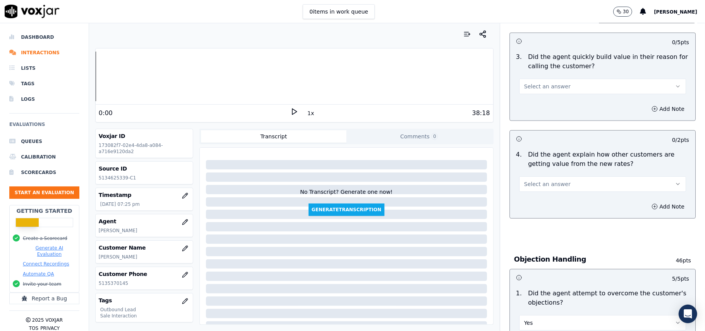
click at [559, 185] on button "Select an answer" at bounding box center [602, 183] width 167 height 15
click at [559, 202] on div "Yes" at bounding box center [586, 202] width 150 height 12
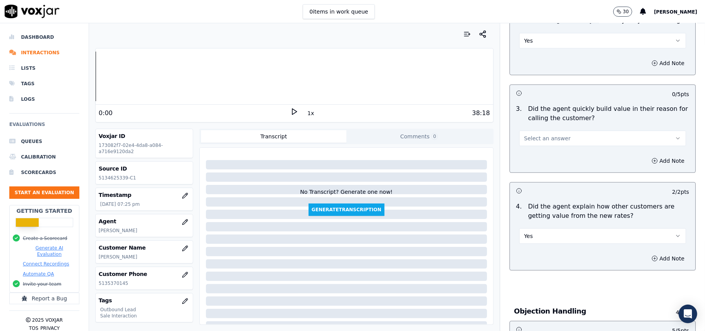
click at [546, 136] on span "Select an answer" at bounding box center [547, 138] width 46 height 8
click at [555, 155] on div "Yes" at bounding box center [586, 156] width 150 height 12
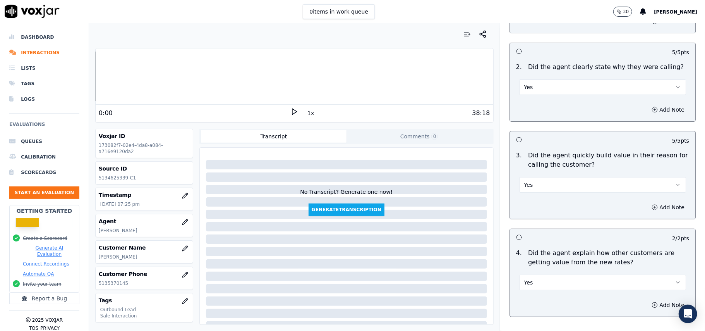
scroll to position [73, 0]
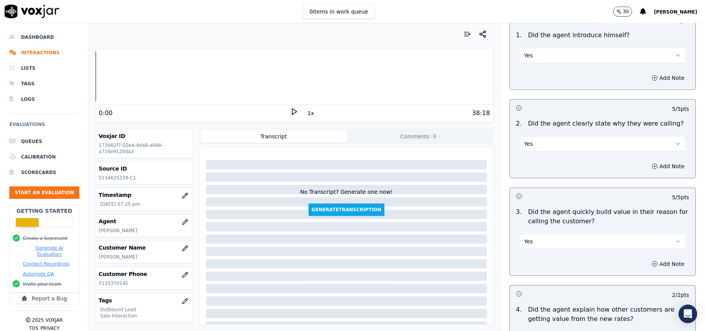
drag, startPoint x: 544, startPoint y: 134, endPoint x: 543, endPoint y: 141, distance: 7.5
click at [544, 135] on div "Yes" at bounding box center [602, 139] width 179 height 23
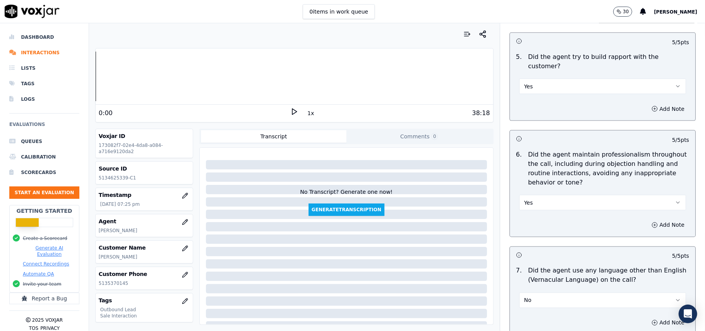
scroll to position [1932, 0]
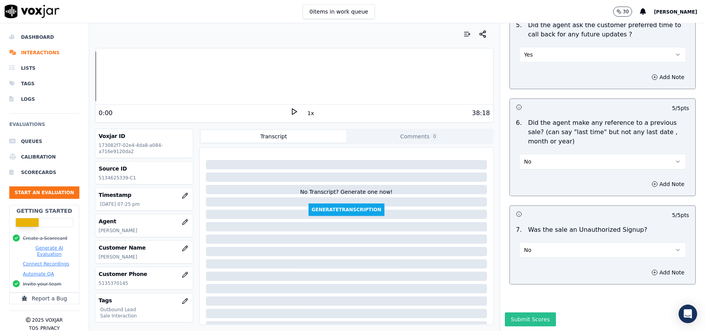
click at [510, 312] on button "Submit Scores" at bounding box center [531, 319] width 52 height 14
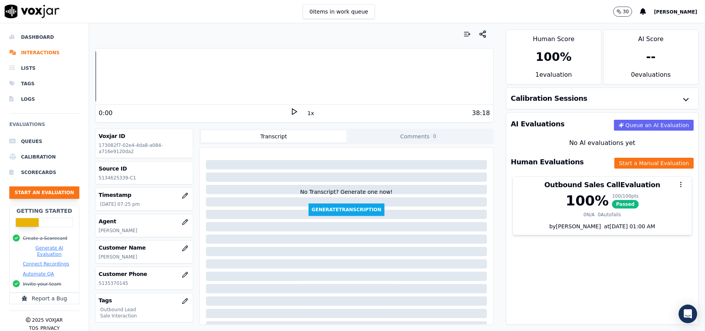
click at [42, 197] on button "Start an Evaluation" at bounding box center [44, 192] width 70 height 12
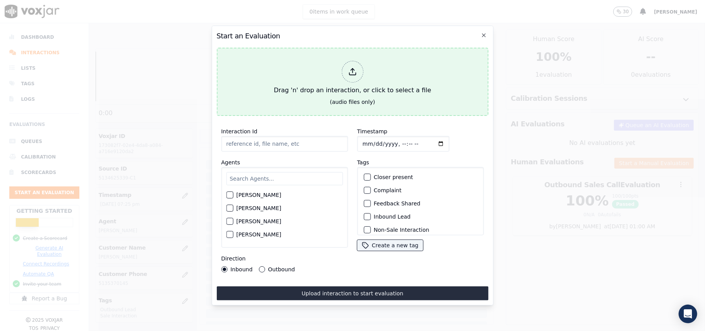
click at [358, 67] on div at bounding box center [353, 72] width 22 height 22
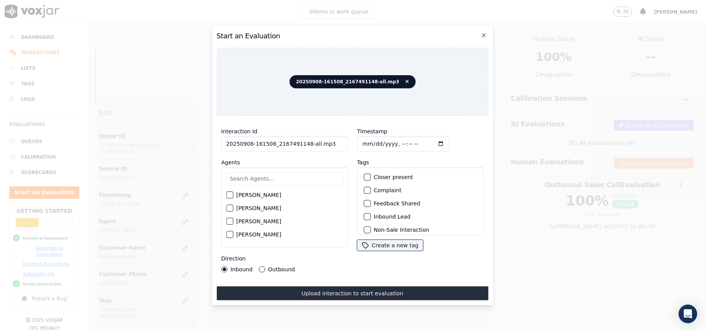
drag, startPoint x: 326, startPoint y: 141, endPoint x: 304, endPoint y: 143, distance: 21.7
click at [304, 143] on input "20250908-161508_2167491148-all.mp3" at bounding box center [284, 143] width 127 height 15
type input "20250908-161508_2167491148-C1"
click at [371, 140] on input "Timestamp" at bounding box center [403, 143] width 92 height 15
type input "[DATE]T19:41"
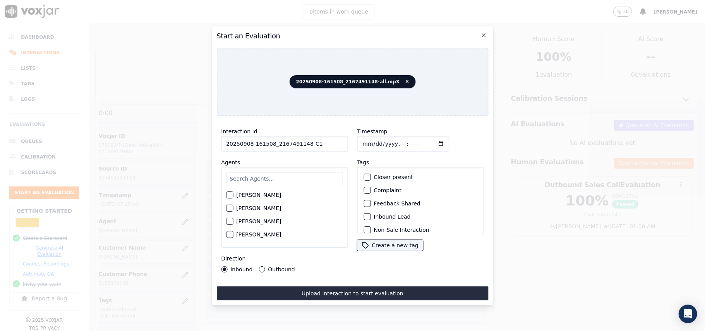
click at [300, 179] on input "text" at bounding box center [284, 178] width 117 height 13
type input "Chr"
click at [242, 210] on label "[PERSON_NAME]" at bounding box center [258, 210] width 45 height 5
click at [233, 210] on button "[PERSON_NAME]" at bounding box center [229, 210] width 7 height 7
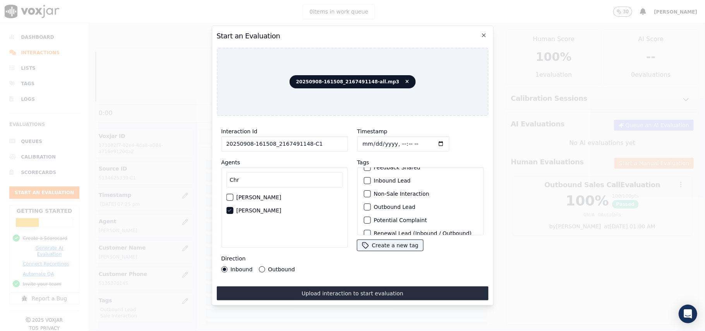
scroll to position [52, 0]
click at [364, 189] on div "button" at bounding box center [366, 191] width 5 height 5
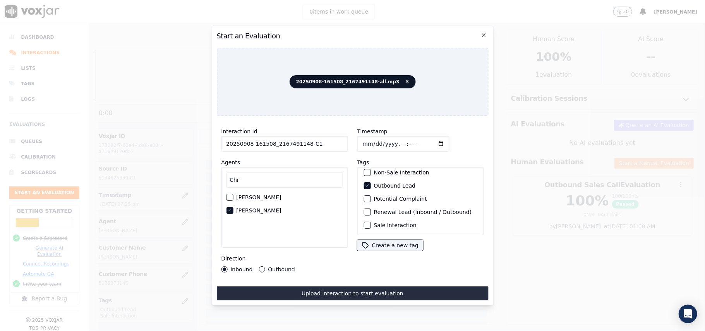
scroll to position [67, 0]
click at [366, 222] on button "Sale Interaction" at bounding box center [367, 225] width 7 height 7
click at [260, 266] on button "Outbound" at bounding box center [262, 269] width 6 height 6
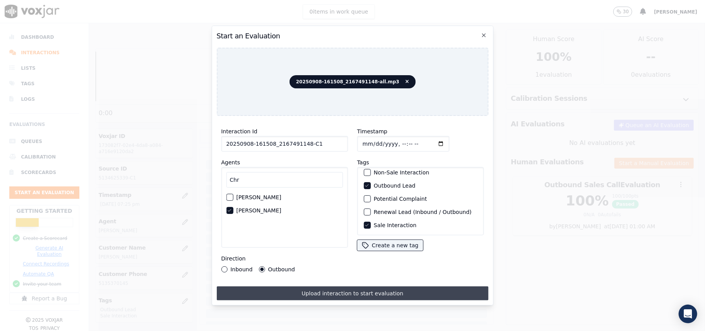
click at [311, 294] on button "Upload interaction to start evaluation" at bounding box center [353, 293] width 272 height 14
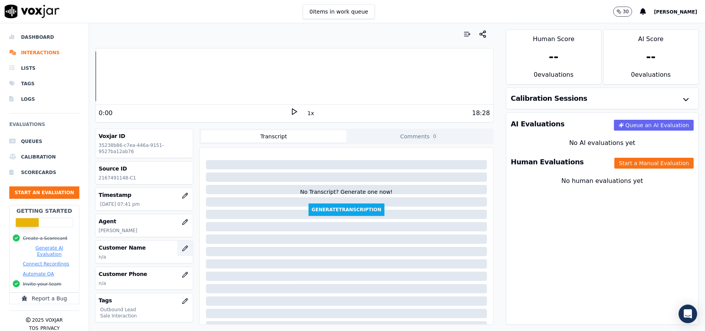
click at [182, 251] on icon "button" at bounding box center [185, 248] width 6 height 6
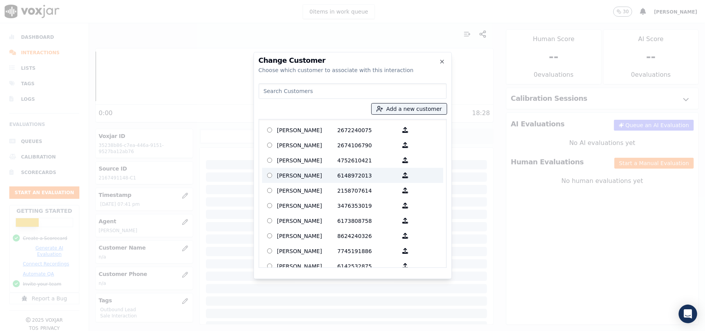
type input "161508"
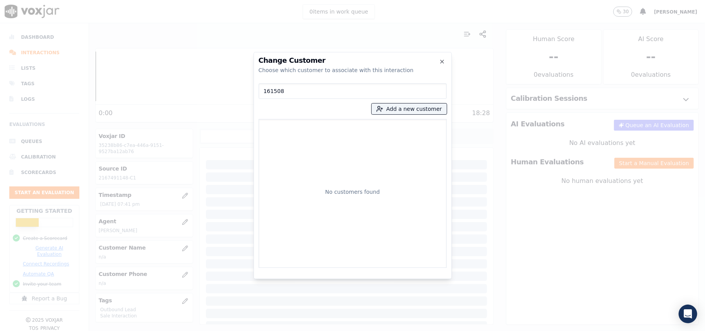
drag, startPoint x: 300, startPoint y: 92, endPoint x: 235, endPoint y: 95, distance: 65.1
click at [235, 330] on div "Change Customer Choose which customer to associate with this interaction 161508…" at bounding box center [352, 331] width 705 height 0
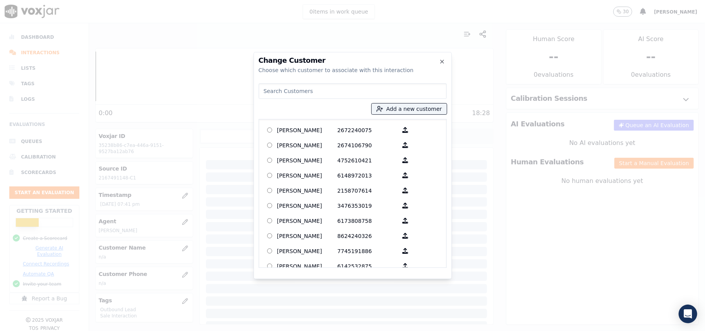
paste input "[PERSON_NAME]"
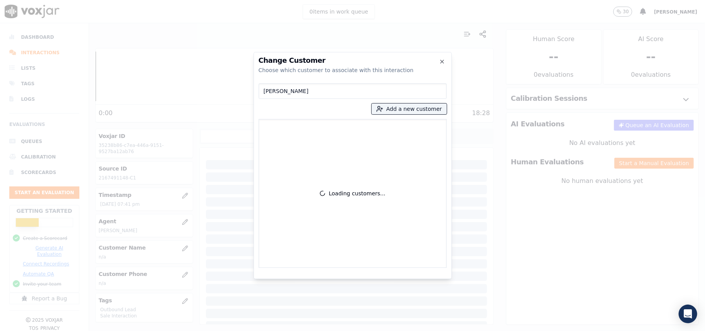
click at [263, 91] on input "[PERSON_NAME]" at bounding box center [353, 90] width 188 height 15
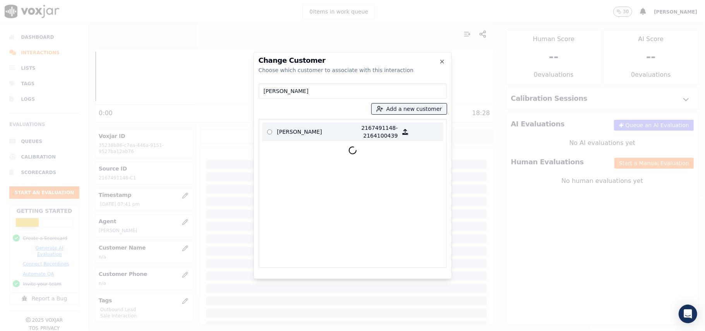
type input "[PERSON_NAME]"
click at [289, 135] on p "[PERSON_NAME]" at bounding box center [307, 131] width 60 height 15
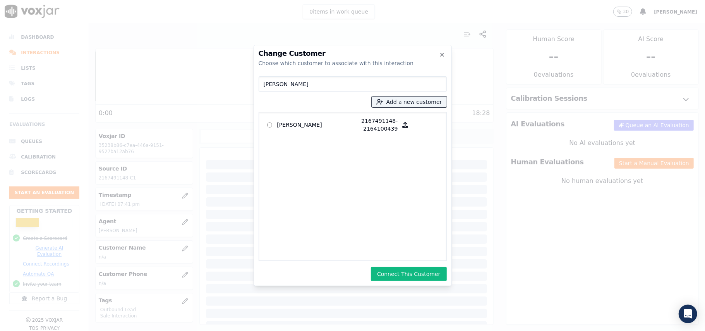
click at [403, 276] on button "Connect This Customer" at bounding box center [409, 274] width 76 height 14
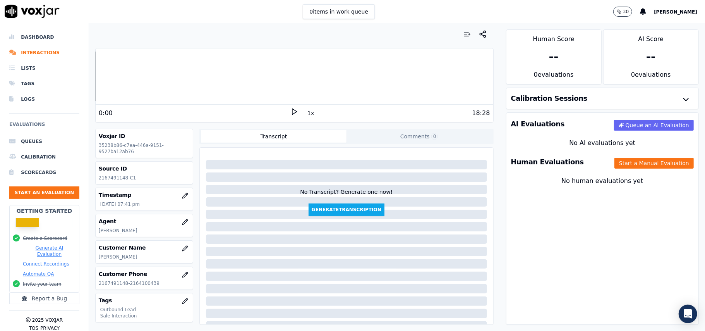
click at [607, 172] on div "Human Evaluations Start a Manual Evaluation" at bounding box center [603, 162] width 192 height 22
click at [615, 162] on button "Start a Manual Evaluation" at bounding box center [654, 163] width 79 height 11
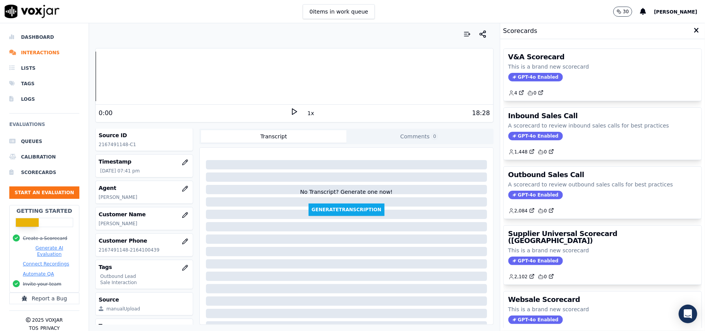
scroll to position [76, 0]
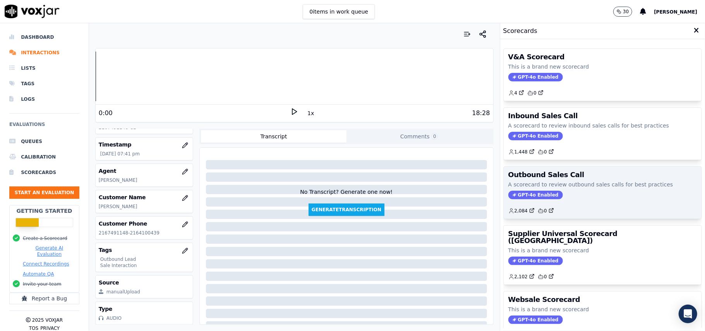
click at [527, 195] on span "GPT-4o Enabled" at bounding box center [536, 195] width 55 height 9
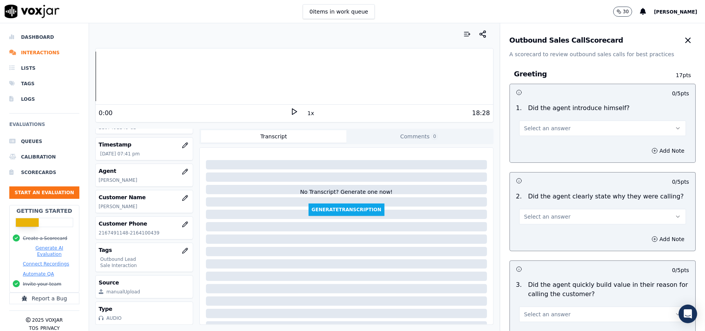
click at [553, 124] on button "Select an answer" at bounding box center [602, 127] width 167 height 15
click at [531, 146] on div "Yes" at bounding box center [586, 146] width 150 height 12
click at [524, 224] on button "Select an answer" at bounding box center [602, 216] width 167 height 15
click at [529, 235] on div "Yes" at bounding box center [586, 234] width 150 height 12
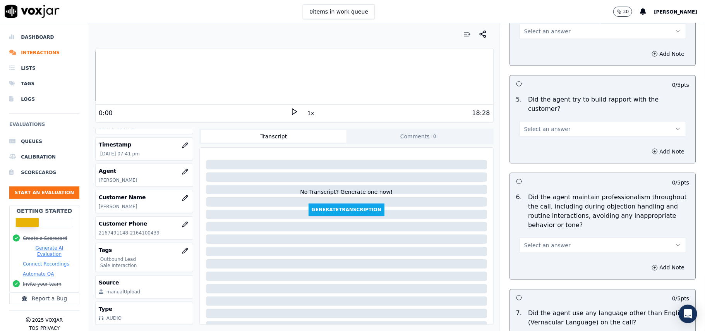
scroll to position [1932, 0]
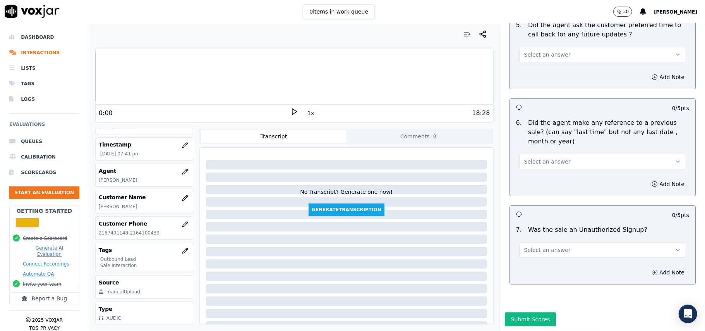
click at [583, 242] on button "Select an answer" at bounding box center [602, 249] width 167 height 15
click at [560, 251] on div "No" at bounding box center [586, 256] width 150 height 12
click at [539, 154] on button "Select an answer" at bounding box center [602, 161] width 167 height 15
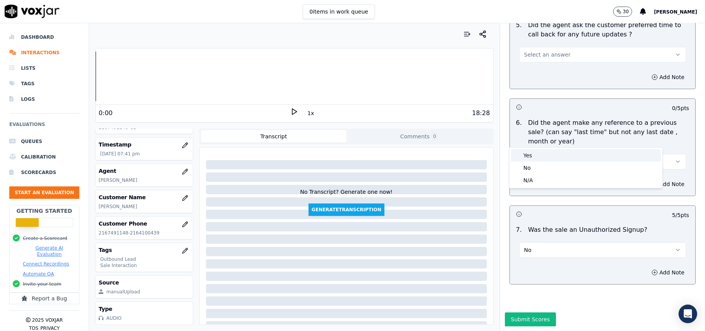
click at [538, 163] on div "No" at bounding box center [586, 168] width 150 height 12
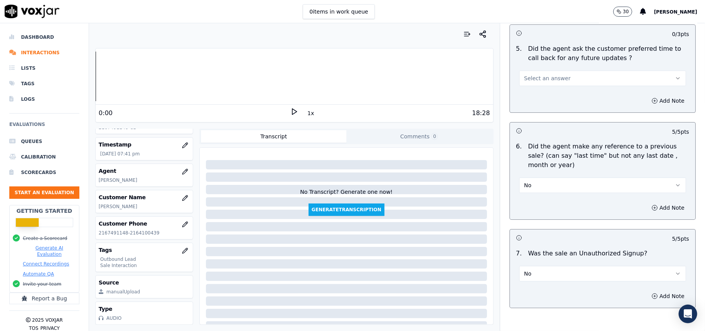
scroll to position [1777, 0]
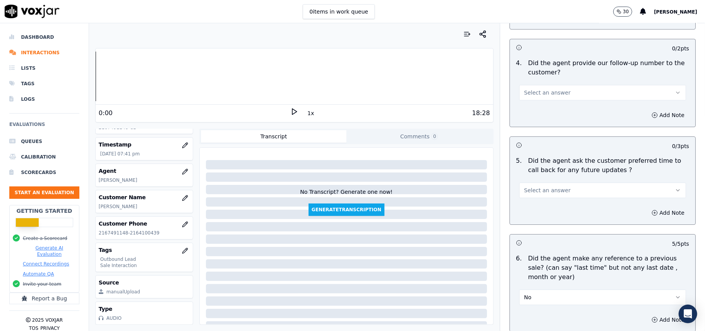
click at [551, 186] on span "Select an answer" at bounding box center [547, 190] width 46 height 8
click at [547, 206] on div "Yes" at bounding box center [586, 203] width 150 height 12
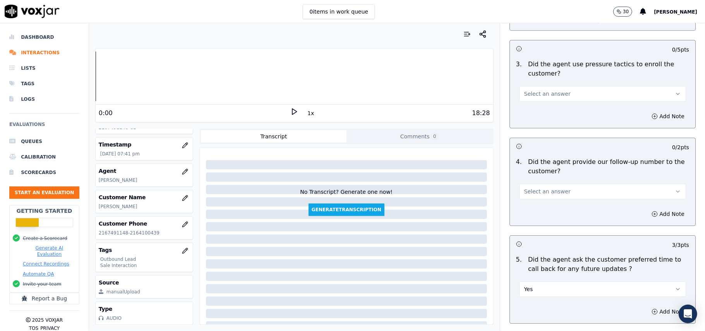
scroll to position [1622, 0]
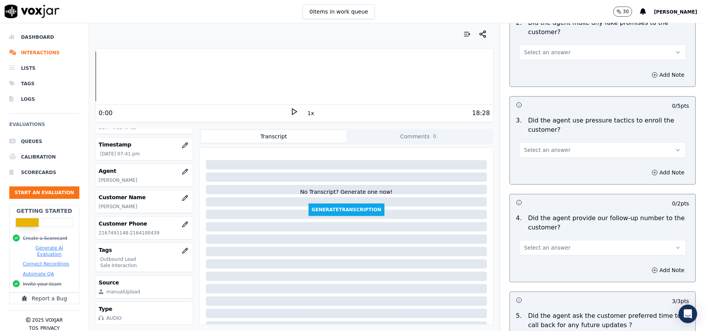
click at [545, 240] on button "Select an answer" at bounding box center [602, 247] width 167 height 15
click at [539, 264] on div "Yes" at bounding box center [586, 260] width 150 height 12
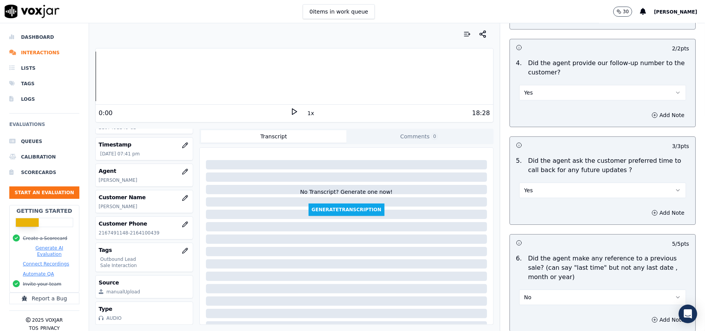
scroll to position [1829, 0]
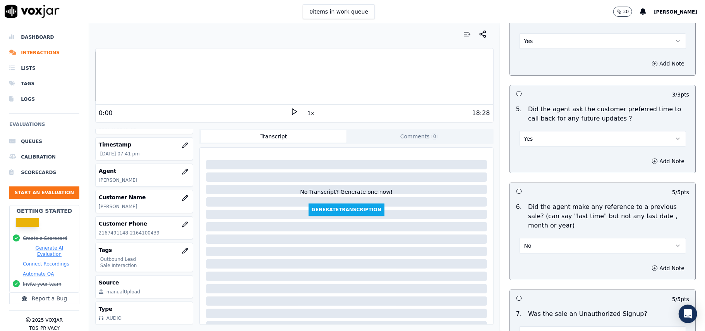
click at [519, 131] on button "Yes" at bounding box center [602, 138] width 167 height 15
click at [531, 182] on div "N/A" at bounding box center [586, 176] width 150 height 12
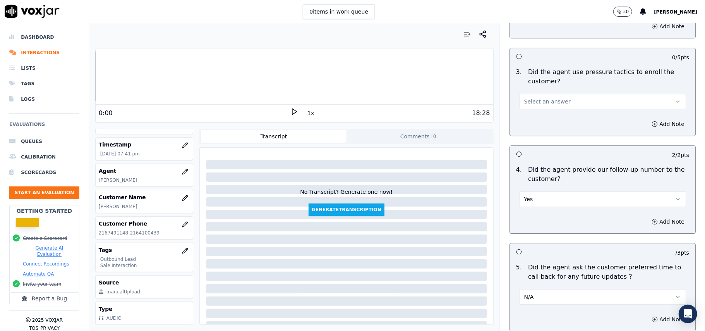
scroll to position [1622, 0]
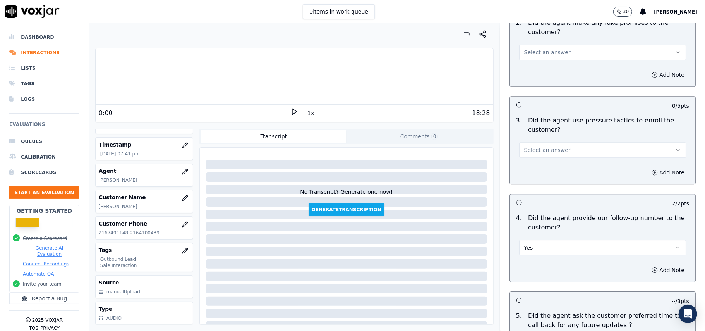
click at [533, 161] on div "Add Note" at bounding box center [603, 172] width 186 height 23
click at [533, 151] on button "Select an answer" at bounding box center [602, 149] width 167 height 15
click at [528, 175] on div "No" at bounding box center [586, 174] width 150 height 12
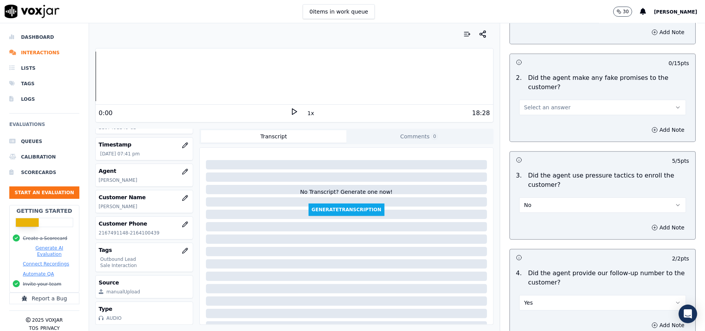
scroll to position [1519, 0]
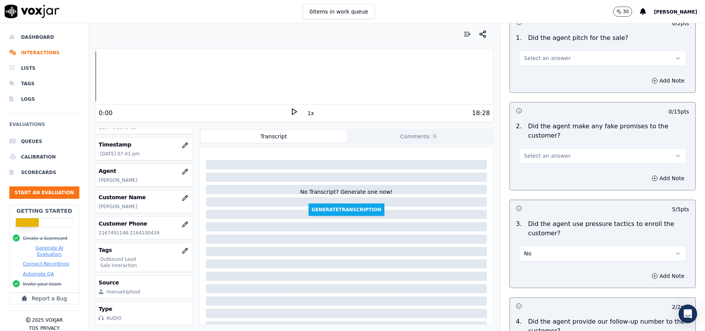
click at [541, 148] on button "Select an answer" at bounding box center [602, 155] width 167 height 15
click at [536, 180] on div "No" at bounding box center [586, 180] width 150 height 12
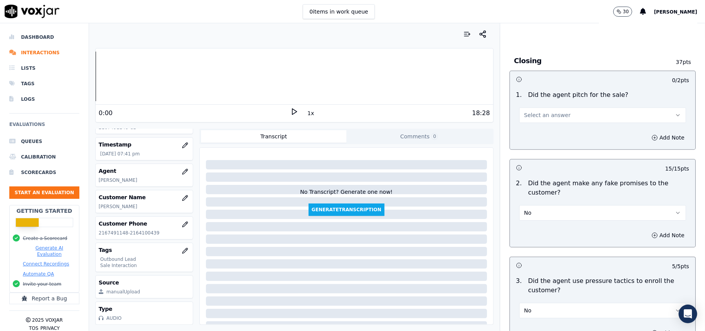
scroll to position [1364, 0]
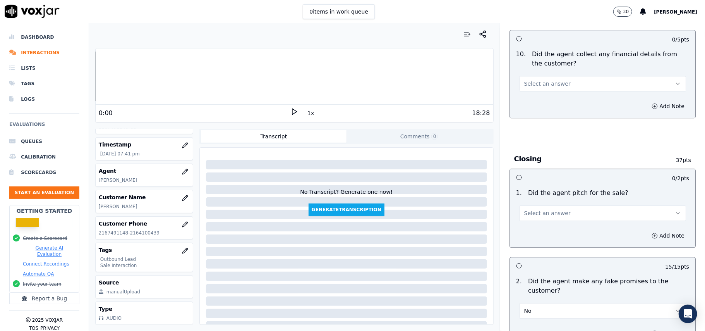
click at [549, 209] on span "Select an answer" at bounding box center [547, 213] width 46 height 8
click at [541, 223] on div "Yes" at bounding box center [586, 225] width 150 height 12
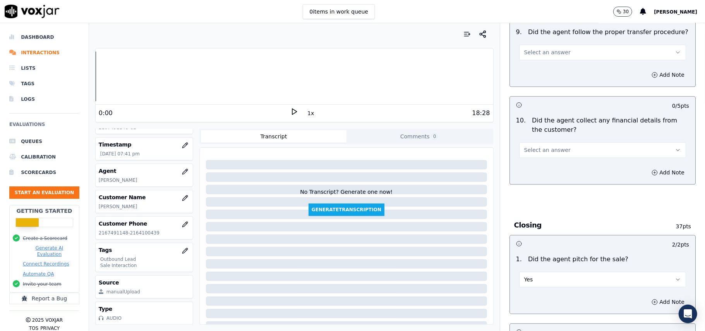
scroll to position [1260, 0]
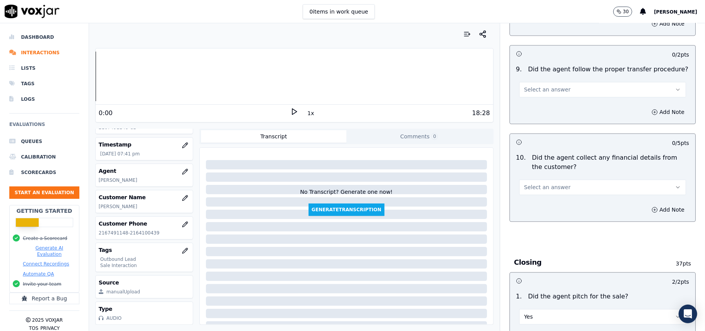
click at [558, 180] on button "Select an answer" at bounding box center [602, 186] width 167 height 15
click at [547, 214] on div "No" at bounding box center [586, 211] width 150 height 12
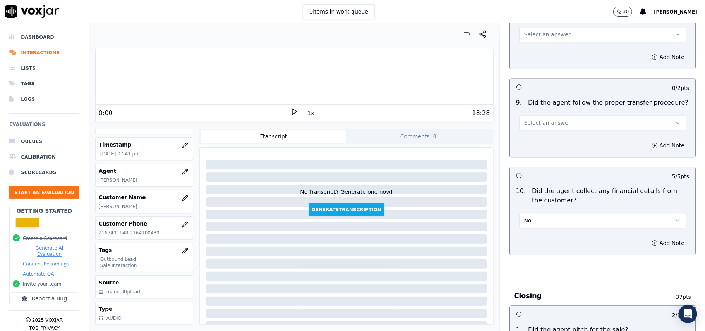
scroll to position [1157, 0]
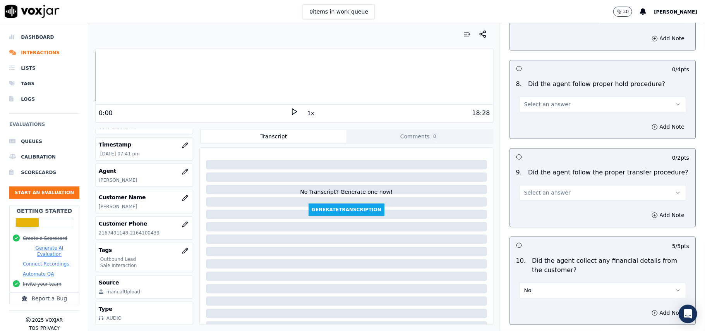
click at [558, 185] on button "Select an answer" at bounding box center [602, 192] width 167 height 15
click at [553, 209] on div "Yes" at bounding box center [586, 204] width 150 height 12
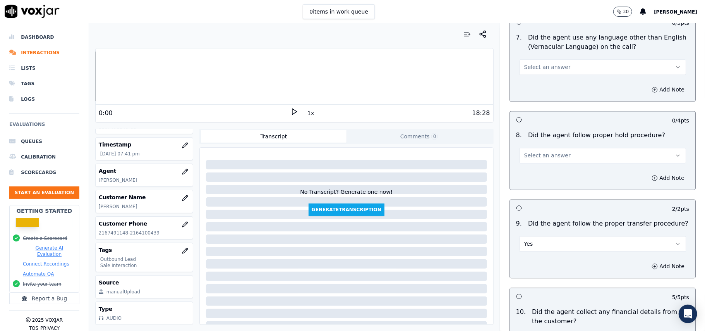
scroll to position [1105, 0]
click at [543, 152] on span "Select an answer" at bounding box center [547, 156] width 46 height 8
click at [530, 167] on div "Yes" at bounding box center [586, 167] width 150 height 12
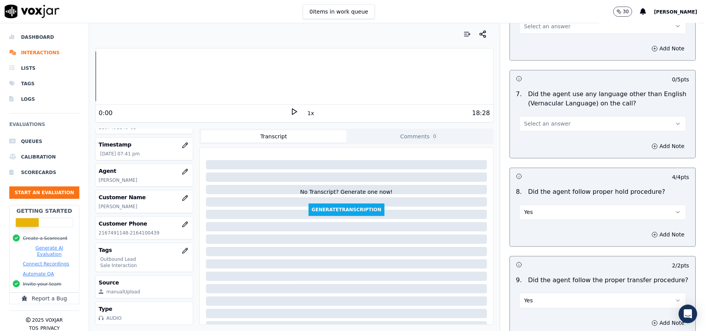
scroll to position [950, 0]
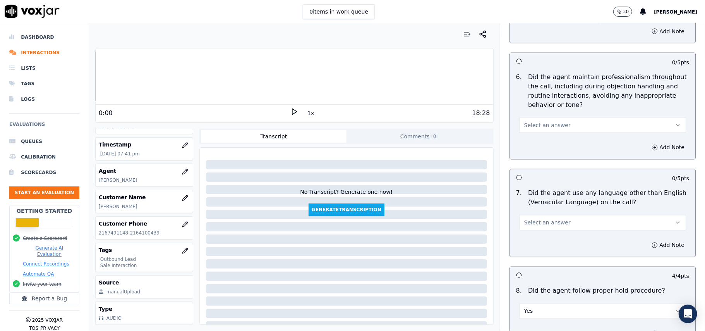
click at [524, 220] on button "Select an answer" at bounding box center [602, 222] width 167 height 15
click at [524, 249] on div "No" at bounding box center [586, 246] width 150 height 12
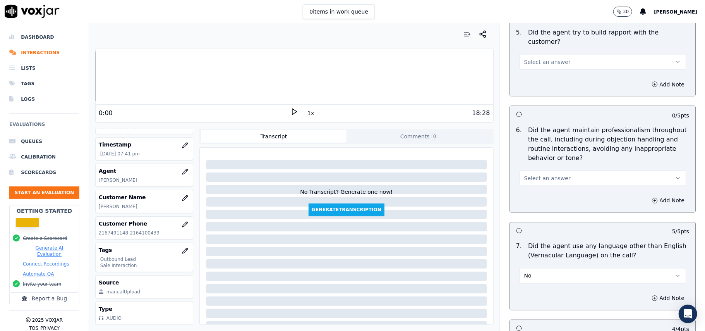
scroll to position [847, 0]
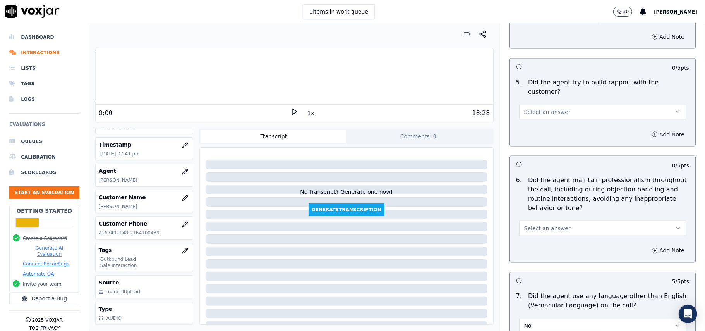
click at [530, 224] on span "Select an answer" at bounding box center [547, 228] width 46 height 8
click at [530, 235] on div "Yes" at bounding box center [586, 239] width 150 height 12
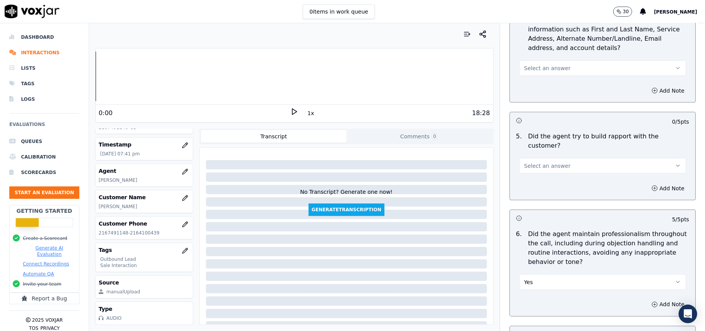
scroll to position [744, 0]
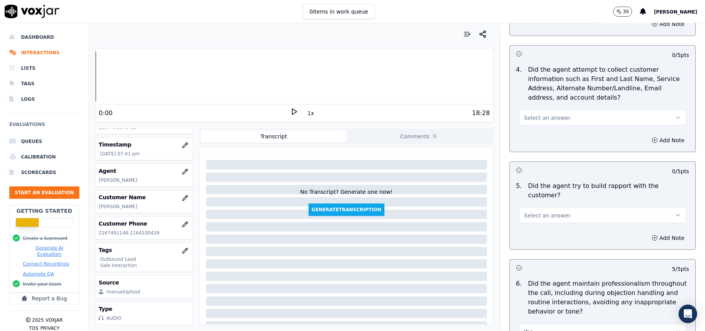
click at [545, 211] on span "Select an answer" at bounding box center [547, 215] width 46 height 8
click at [545, 220] on div "Yes" at bounding box center [586, 226] width 150 height 12
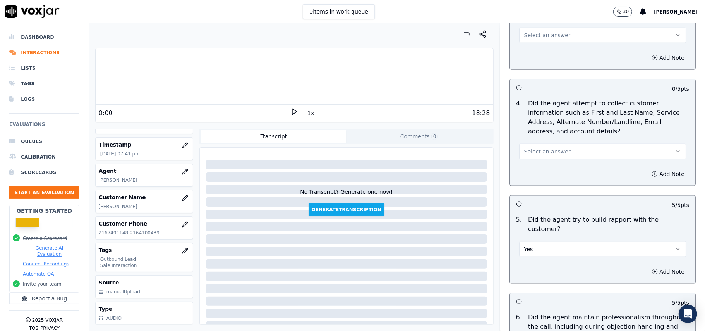
scroll to position [693, 0]
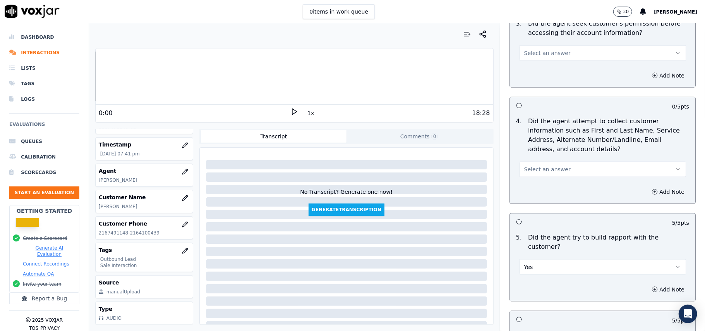
click at [547, 173] on span "Select an answer" at bounding box center [547, 169] width 46 height 8
click at [542, 218] on div "N/A" at bounding box center [586, 213] width 150 height 12
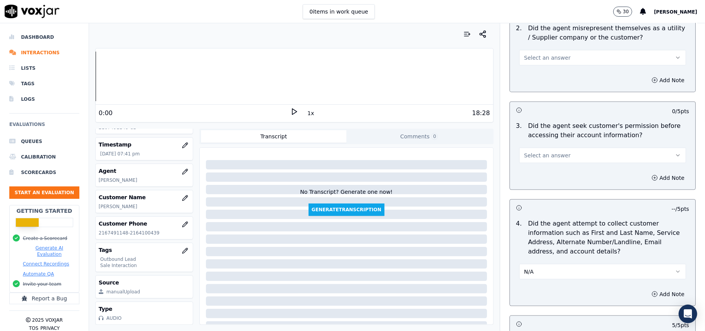
scroll to position [589, 0]
click at [538, 156] on span "Select an answer" at bounding box center [547, 157] width 46 height 8
click at [528, 175] on div "Yes" at bounding box center [586, 175] width 150 height 12
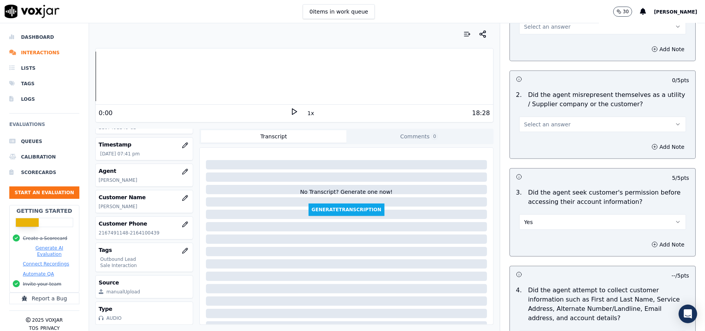
scroll to position [486, 0]
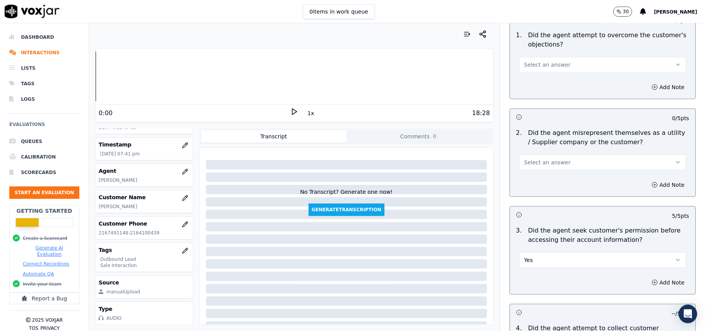
click at [569, 163] on button "Select an answer" at bounding box center [602, 162] width 167 height 15
click at [530, 194] on div "No" at bounding box center [586, 193] width 150 height 12
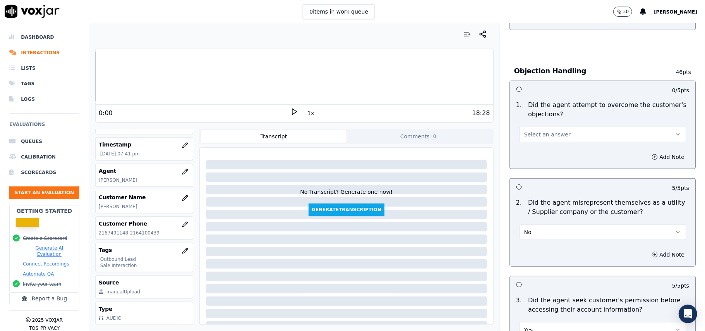
scroll to position [331, 0]
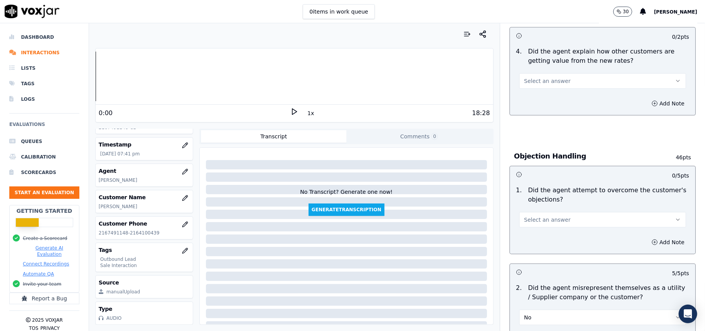
click at [550, 219] on span "Select an answer" at bounding box center [547, 220] width 46 height 8
click at [544, 240] on div "Yes" at bounding box center [586, 238] width 150 height 12
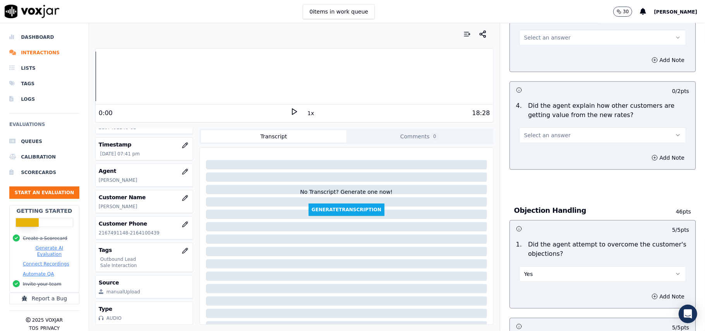
scroll to position [228, 0]
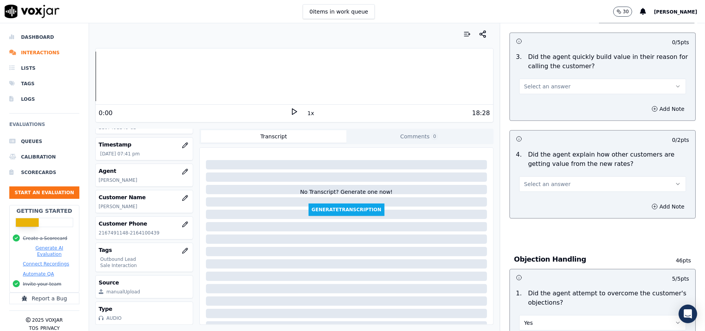
click at [540, 194] on div "4 . Did the agent explain how other customers are getting value from the new ra…" at bounding box center [603, 171] width 186 height 48
click at [533, 191] on button "Select an answer" at bounding box center [602, 183] width 167 height 15
click at [525, 200] on div "Yes" at bounding box center [586, 202] width 150 height 12
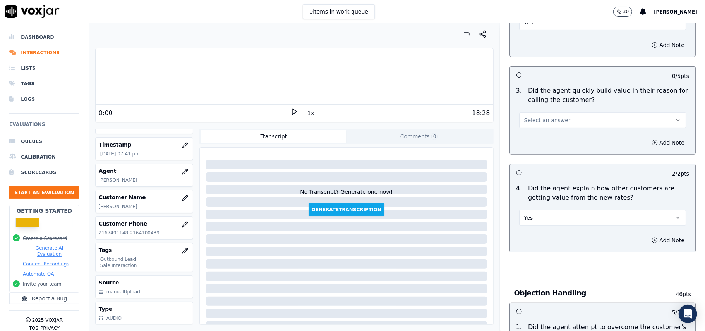
scroll to position [176, 0]
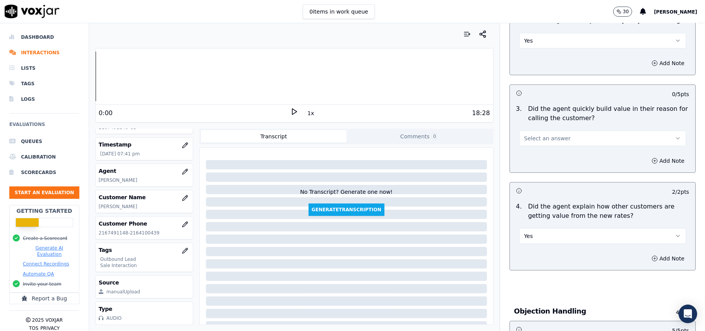
click at [543, 136] on span "Select an answer" at bounding box center [547, 138] width 46 height 8
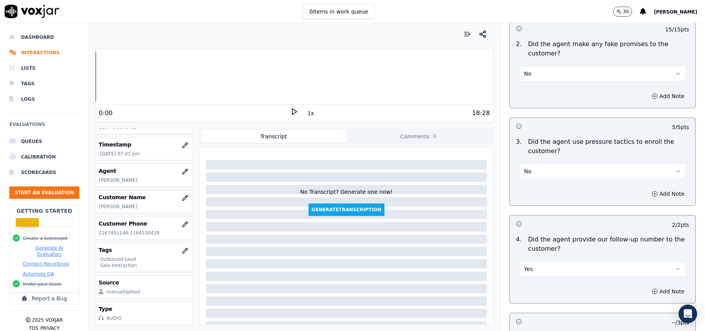
scroll to position [1932, 0]
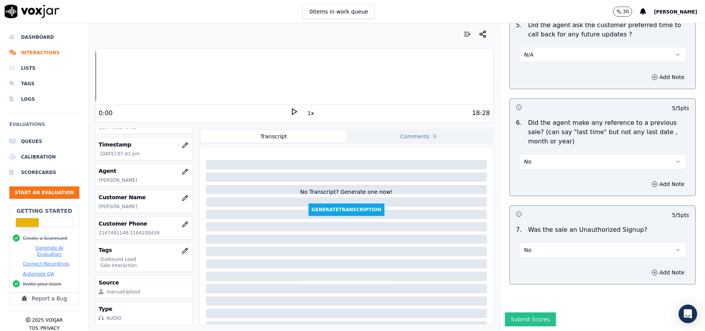
click at [507, 312] on button "Submit Scores" at bounding box center [531, 319] width 52 height 14
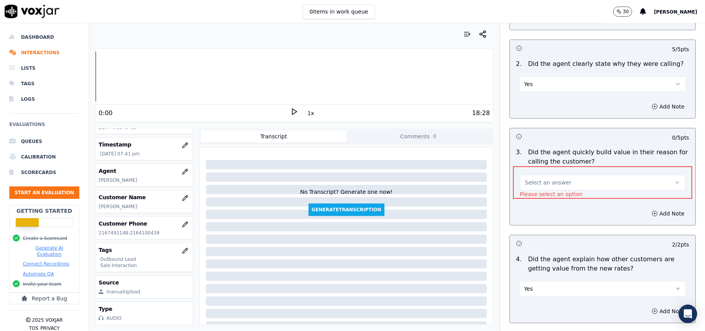
scroll to position [133, 0]
click at [555, 189] on p "Please select an option" at bounding box center [551, 193] width 63 height 8
click at [555, 185] on span "Select an answer" at bounding box center [548, 182] width 46 height 8
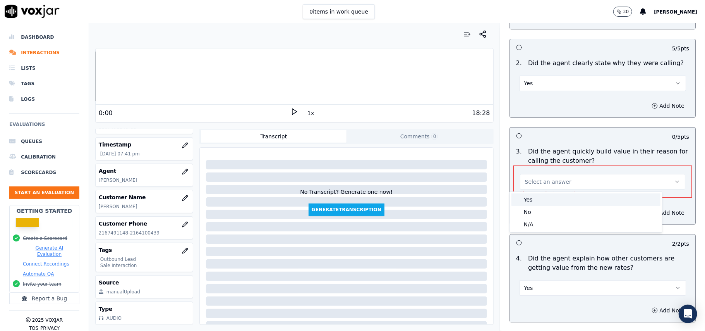
click at [531, 201] on div "Yes" at bounding box center [586, 199] width 149 height 12
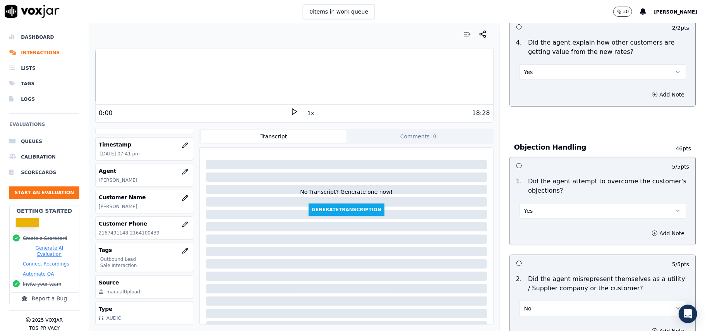
scroll to position [443, 0]
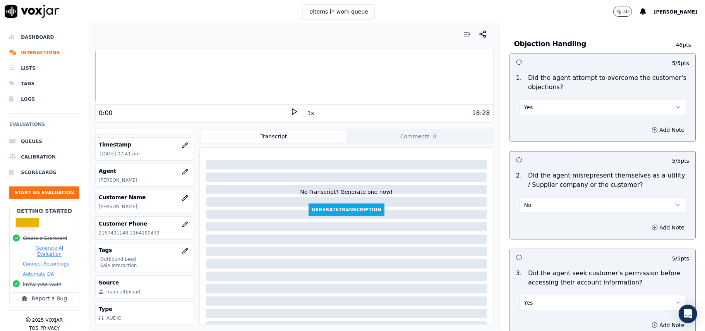
drag, startPoint x: 671, startPoint y: 124, endPoint x: 671, endPoint y: 132, distance: 8.1
click at [671, 132] on div "5 / 5 pts 1 . Did the agent attempt to overcome the customer's objections? Yes …" at bounding box center [603, 97] width 186 height 88
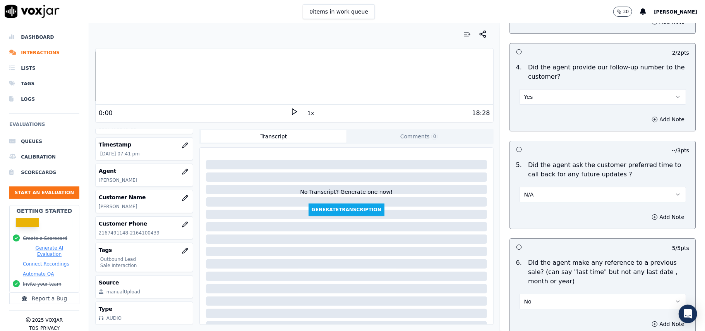
scroll to position [1932, 0]
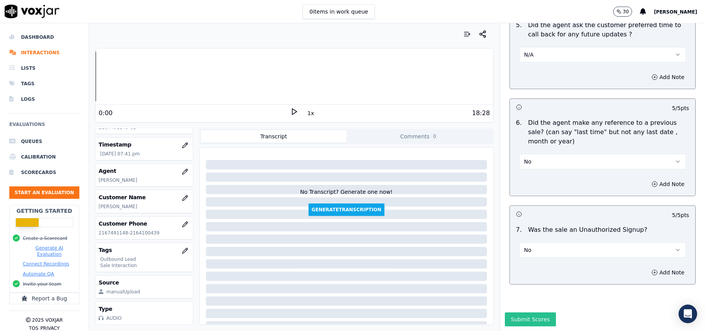
click at [521, 312] on button "Submit Scores" at bounding box center [531, 319] width 52 height 14
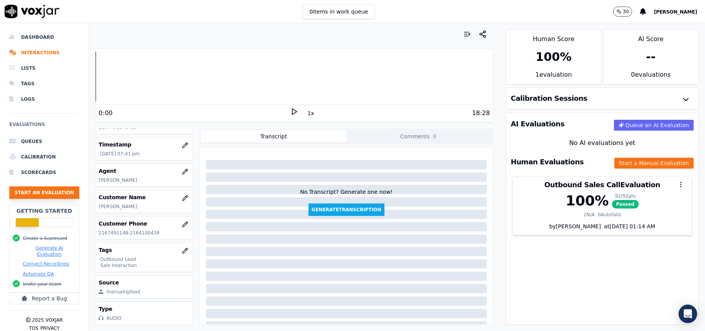
click at [35, 192] on button "Start an Evaluation" at bounding box center [44, 192] width 70 height 12
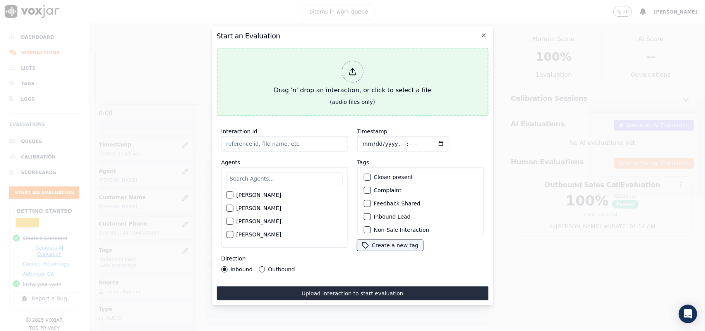
click at [343, 76] on div "Drag 'n' drop an interaction, or click to select a file" at bounding box center [352, 78] width 163 height 40
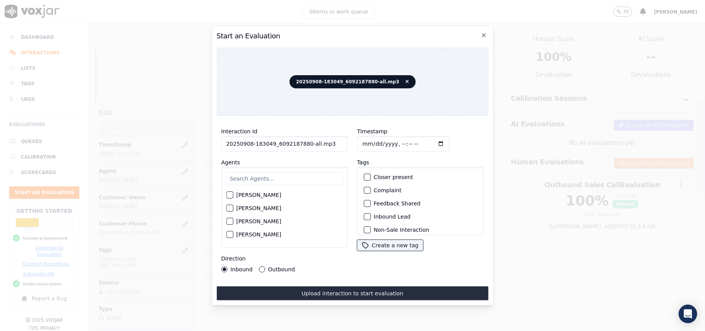
drag, startPoint x: 329, startPoint y: 143, endPoint x: 303, endPoint y: 144, distance: 26.0
click at [303, 144] on input "20250908-183049_6092187880-all.mp3" at bounding box center [284, 143] width 127 height 15
type input "20250908-183049_6092187880-C1"
click at [375, 140] on input "Timestamp" at bounding box center [403, 143] width 92 height 15
click at [373, 139] on input "Timestamp" at bounding box center [403, 143] width 92 height 15
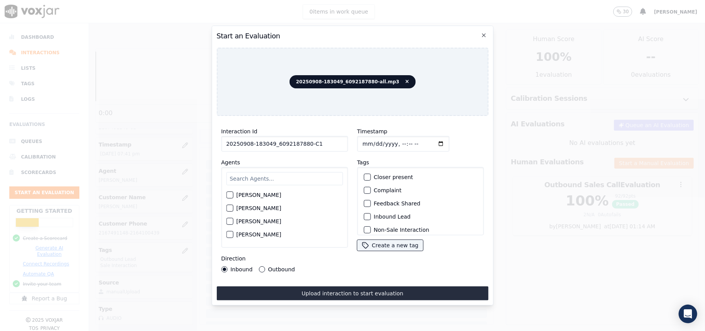
type input "[DATE]T19:45"
click at [281, 172] on input "text" at bounding box center [284, 178] width 117 height 13
type input "[PERSON_NAME]"
click at [219, 207] on div "Interaction Id 20250908-183049_6092187880-C1 Agents [PERSON_NAME] [PERSON_NAME]…" at bounding box center [285, 199] width 136 height 155
click at [227, 208] on div "button" at bounding box center [229, 210] width 5 height 5
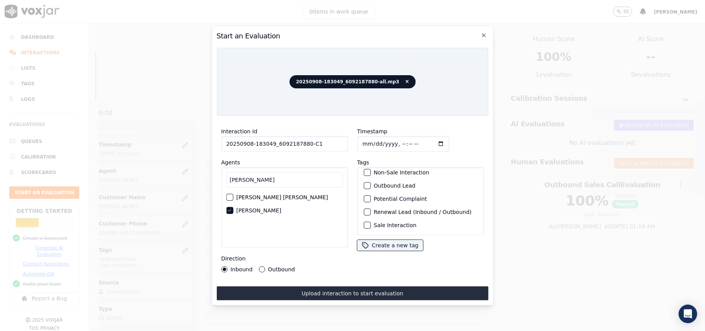
scroll to position [67, 0]
click at [364, 222] on div "button" at bounding box center [366, 224] width 5 height 5
click at [364, 182] on button "Outbound Lead" at bounding box center [367, 185] width 7 height 7
click at [261, 266] on button "Outbound" at bounding box center [262, 269] width 6 height 6
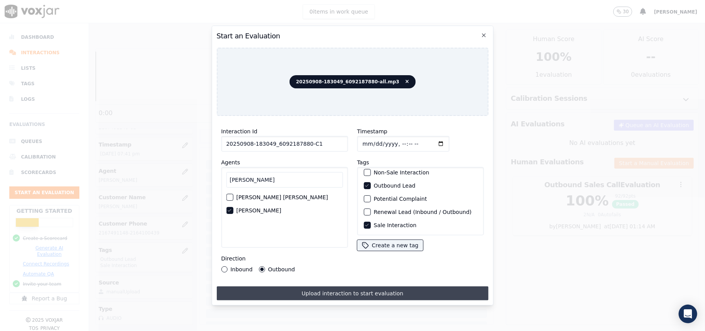
click at [307, 289] on button "Upload interaction to start evaluation" at bounding box center [353, 293] width 272 height 14
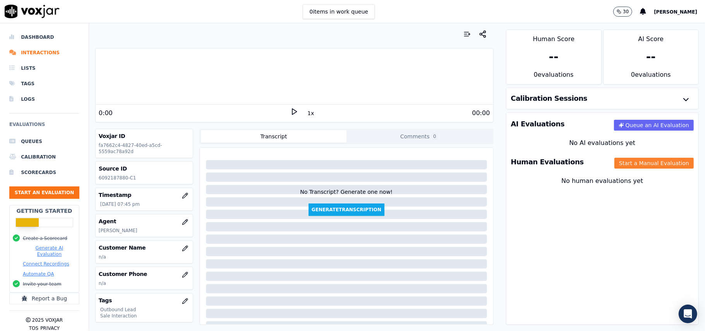
click at [651, 162] on button "Start a Manual Evaluation" at bounding box center [654, 163] width 79 height 11
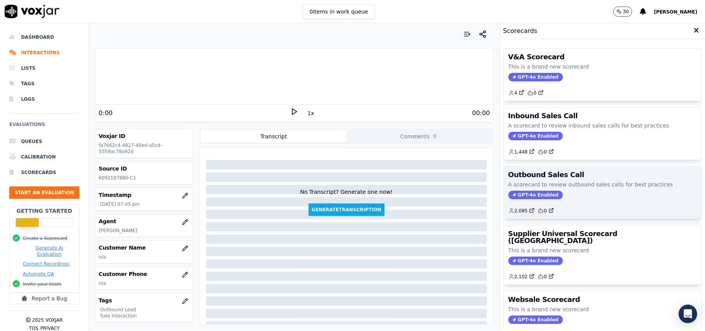
click at [514, 194] on span "GPT-4o Enabled" at bounding box center [536, 195] width 55 height 9
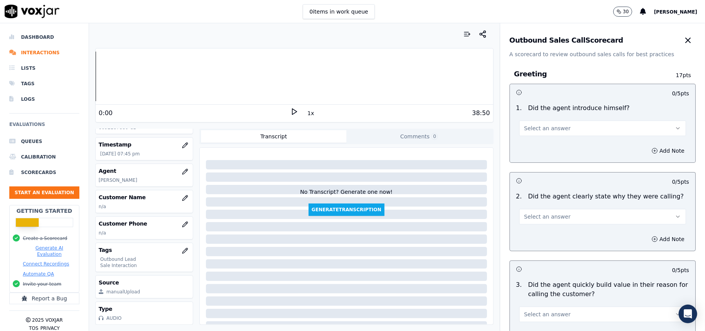
scroll to position [552, 0]
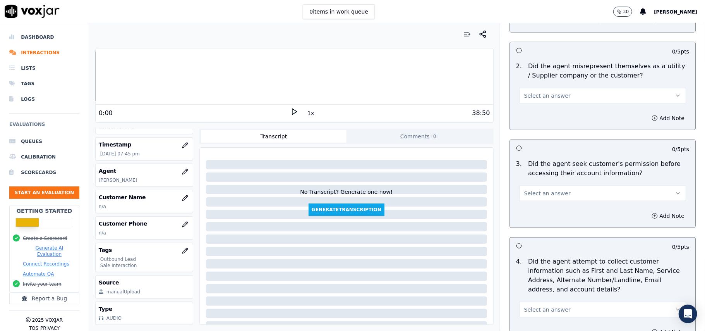
click at [537, 194] on span "Select an answer" at bounding box center [547, 193] width 46 height 8
click at [535, 226] on div "No" at bounding box center [586, 224] width 150 height 12
click at [647, 218] on button "Add Note" at bounding box center [668, 215] width 42 height 11
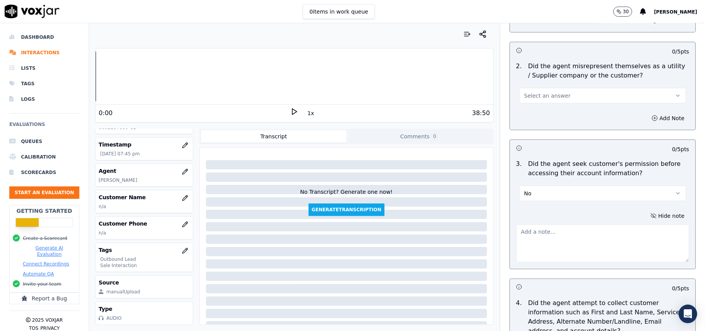
click at [543, 242] on textarea at bounding box center [602, 243] width 173 height 38
paste textarea "@10:43 - The agent did not take permission from the customer before accessing t…"
type textarea "@10:43 - The agent did not take permission from the customer before accessing t…"
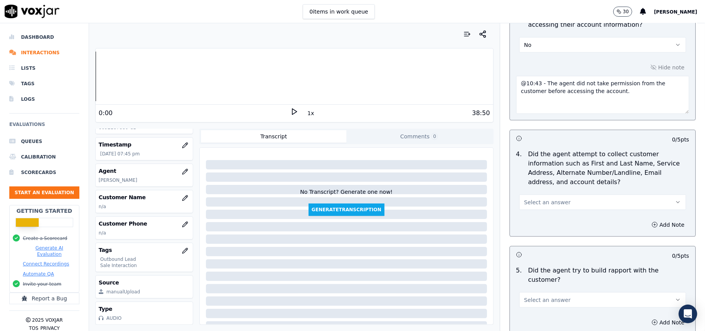
click at [571, 202] on button "Select an answer" at bounding box center [602, 201] width 167 height 15
click at [554, 222] on div "Yes" at bounding box center [586, 222] width 150 height 12
click at [651, 228] on button "Add Note" at bounding box center [668, 224] width 42 height 11
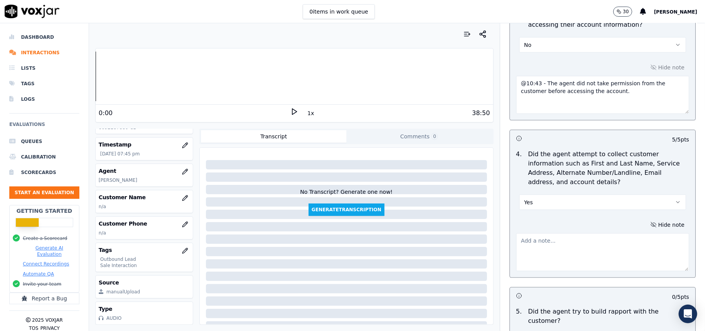
click at [531, 198] on button "Yes" at bounding box center [602, 201] width 167 height 15
click at [532, 233] on div "No" at bounding box center [586, 234] width 150 height 12
click at [581, 268] on textarea at bounding box center [602, 252] width 173 height 38
click at [560, 210] on button "No" at bounding box center [602, 201] width 167 height 15
click at [550, 229] on div "No" at bounding box center [586, 234] width 150 height 12
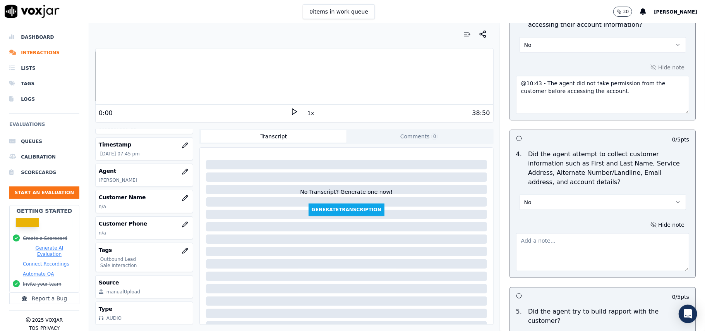
scroll to position [1958, 0]
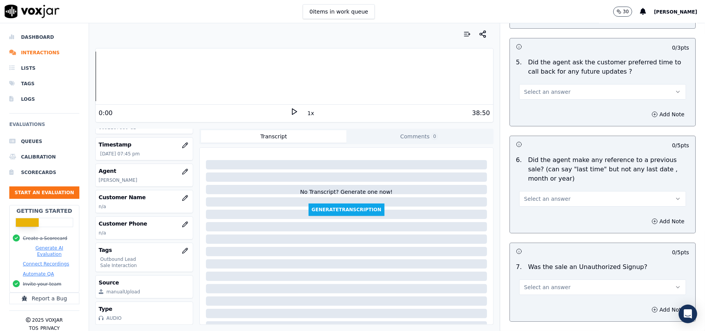
click at [542, 199] on button "Select an answer" at bounding box center [602, 198] width 167 height 15
click at [535, 216] on div "Yes" at bounding box center [586, 212] width 150 height 12
drag, startPoint x: 654, startPoint y: 214, endPoint x: 650, endPoint y: 214, distance: 4.3
click at [653, 216] on button "Add Note" at bounding box center [668, 221] width 42 height 11
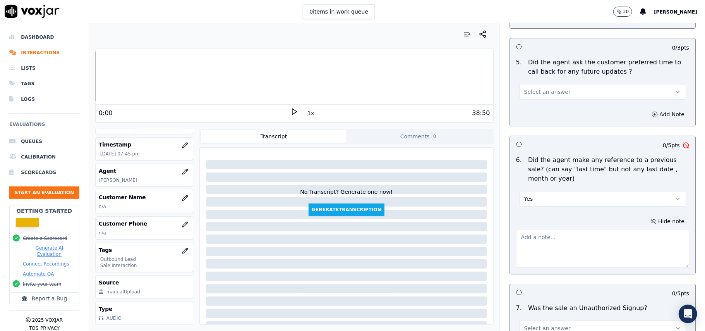
click at [545, 232] on textarea at bounding box center [602, 249] width 173 height 38
paste textarea "@7:36 - Agent informed the customer that: "We were the one who had given you WG…"
click at [521, 232] on textarea "@7:36 - Agent informed the customer that: "We were the one who had given you WG…" at bounding box center [602, 249] width 173 height 38
click at [516, 242] on textarea "@7:36 - Agent informed the customer that: "We were the one who had given you WG…" at bounding box center [602, 249] width 173 height 38
type textarea "@7:36 - Agent informed the customer that: "We were the one who had given you WG…"
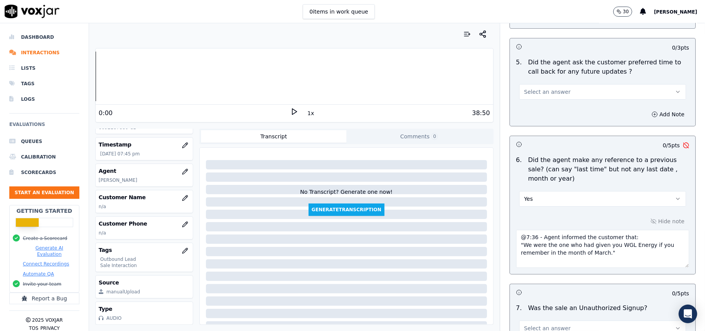
click at [527, 275] on div "0 / 2 pts 1 . Did the agent pitch for the sale? Select an answer Add Note 0 / 1…" at bounding box center [603, 10] width 186 height 706
click at [182, 195] on icon "button" at bounding box center [185, 198] width 6 height 6
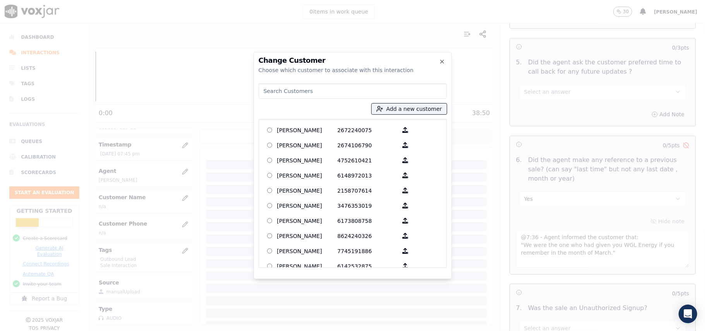
paste input "[PERSON_NAME]"
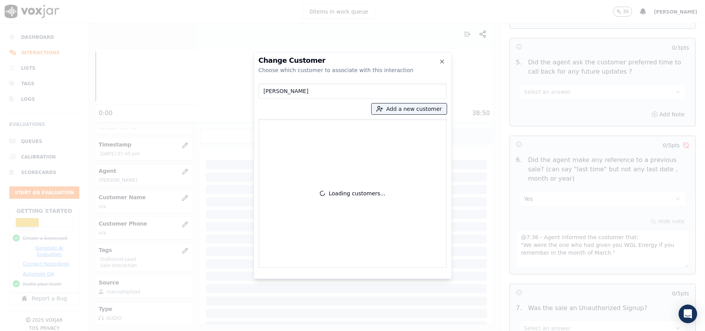
click at [264, 91] on input "[PERSON_NAME]" at bounding box center [353, 90] width 188 height 15
type input "[PERSON_NAME]"
click at [383, 109] on icon "button" at bounding box center [379, 108] width 7 height 7
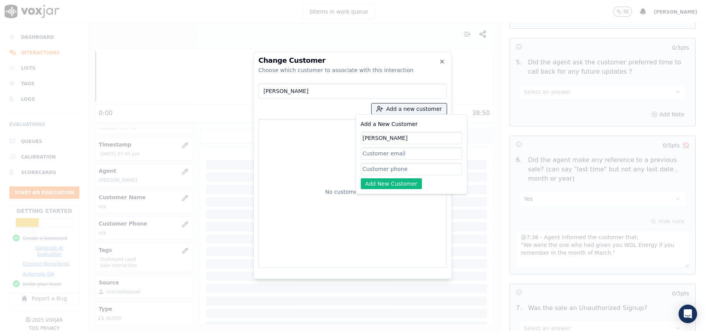
type input "[PERSON_NAME]"
click at [368, 171] on input "Add a New Customer" at bounding box center [411, 169] width 101 height 12
paste input "6092187880"
type input "6092187880"
click at [375, 185] on button "Add New Customer" at bounding box center [392, 183] width 62 height 11
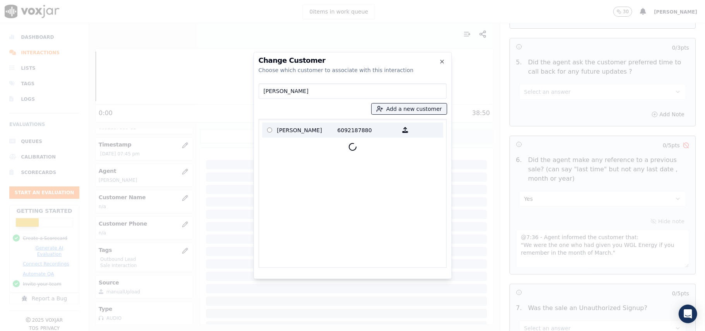
click at [287, 136] on p "[PERSON_NAME]" at bounding box center [307, 130] width 60 height 12
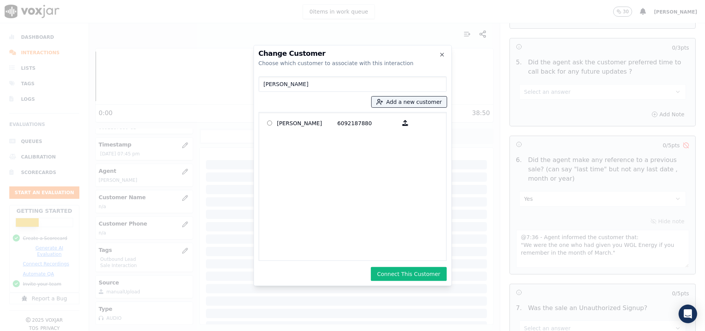
click at [402, 282] on div "Change Customer Choose which customer to associate with this interaction [PERSO…" at bounding box center [353, 165] width 198 height 241
click at [400, 274] on button "Connect This Customer" at bounding box center [409, 274] width 76 height 14
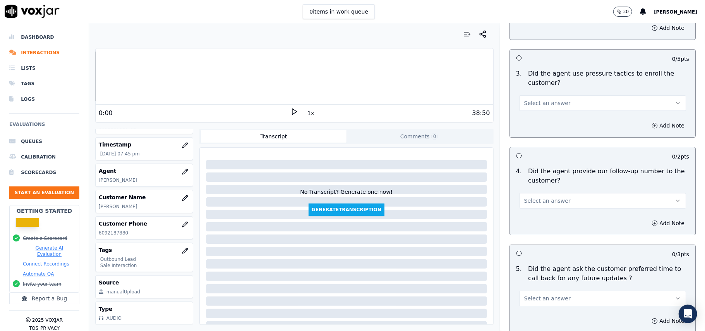
scroll to position [2056, 0]
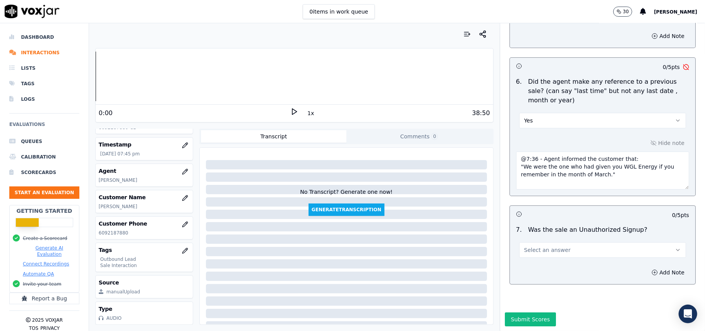
click at [578, 242] on button "Select an answer" at bounding box center [602, 249] width 167 height 15
click at [566, 254] on div "No" at bounding box center [586, 256] width 150 height 12
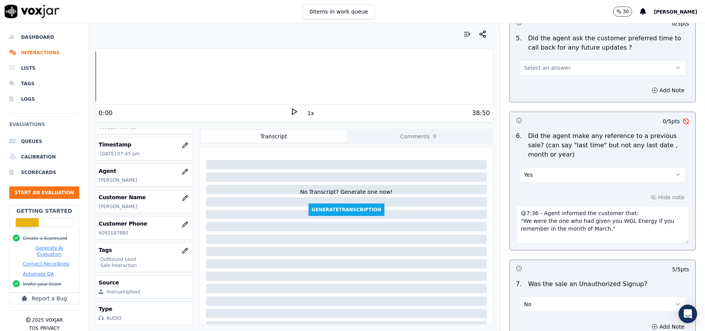
scroll to position [1849, 0]
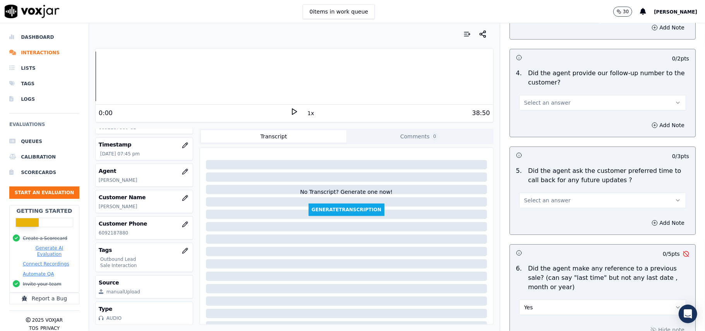
click at [552, 197] on span "Select an answer" at bounding box center [547, 200] width 46 height 8
click at [561, 217] on div "Yes" at bounding box center [586, 213] width 150 height 12
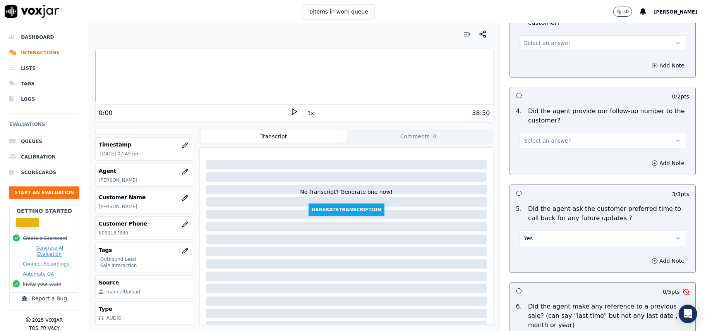
scroll to position [1746, 0]
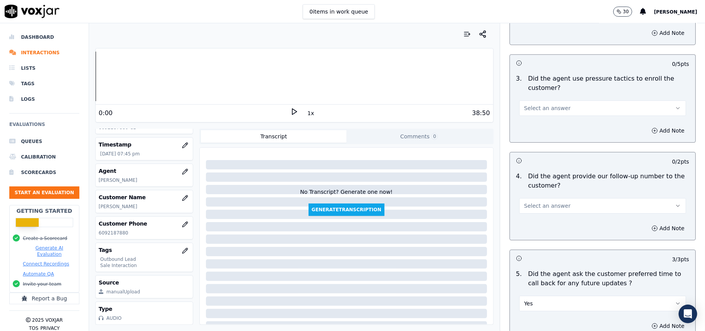
click at [573, 203] on button "Select an answer" at bounding box center [602, 205] width 167 height 15
click at [567, 230] on div "No" at bounding box center [586, 231] width 150 height 12
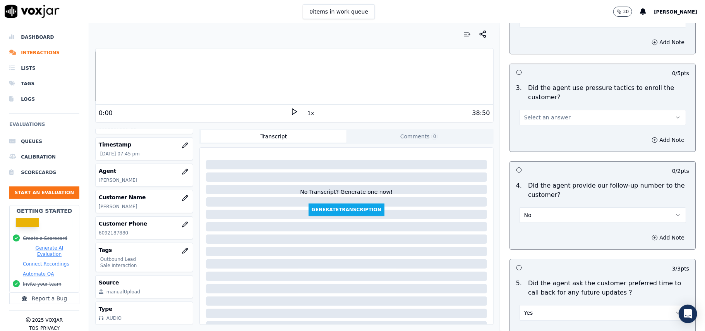
scroll to position [1643, 0]
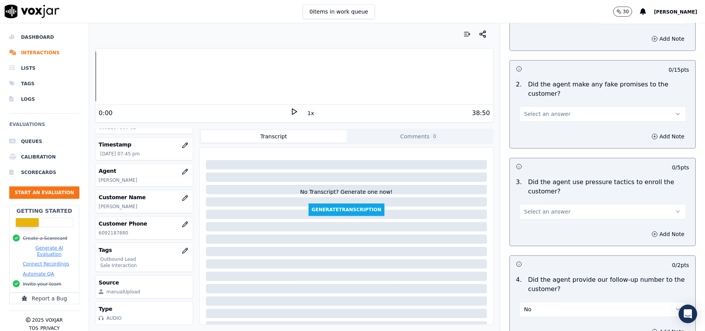
click at [546, 208] on span "Select an answer" at bounding box center [547, 212] width 46 height 8
click at [541, 221] on div "Yes" at bounding box center [586, 224] width 150 height 12
click at [556, 208] on button "Yes" at bounding box center [602, 211] width 167 height 15
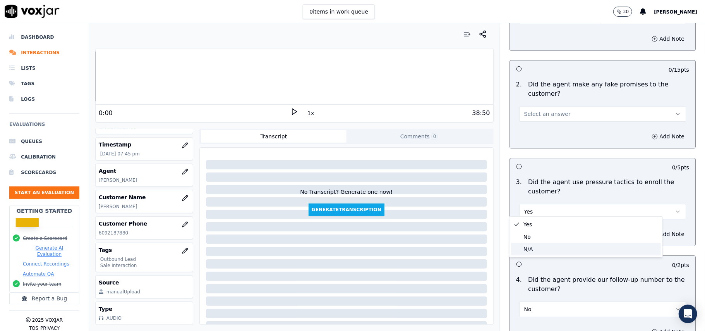
click at [543, 243] on div "N/A" at bounding box center [586, 249] width 150 height 12
click at [541, 214] on button "N/A" at bounding box center [602, 211] width 167 height 15
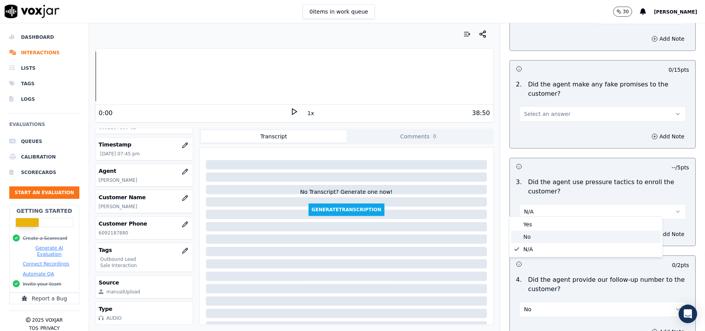
click at [541, 241] on div "No" at bounding box center [586, 236] width 150 height 12
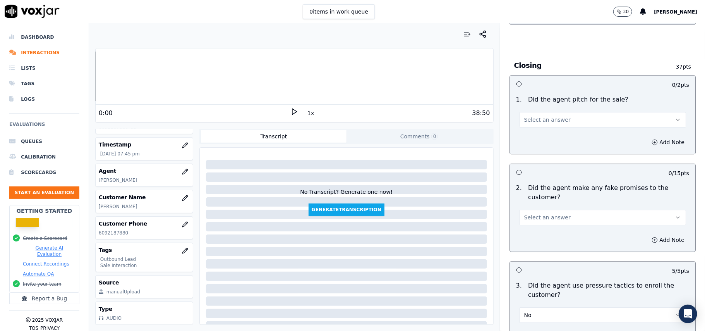
click at [545, 213] on span "Select an answer" at bounding box center [547, 217] width 46 height 8
click at [545, 235] on div "Yes" at bounding box center [586, 229] width 150 height 12
click at [541, 118] on span "Select an answer" at bounding box center [547, 120] width 46 height 8
click at [535, 134] on div "Yes" at bounding box center [586, 132] width 150 height 12
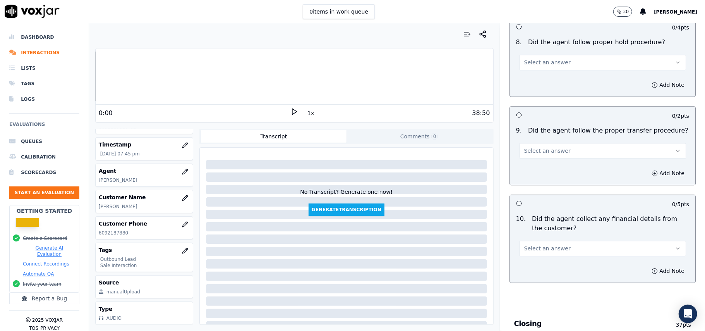
scroll to position [1333, 0]
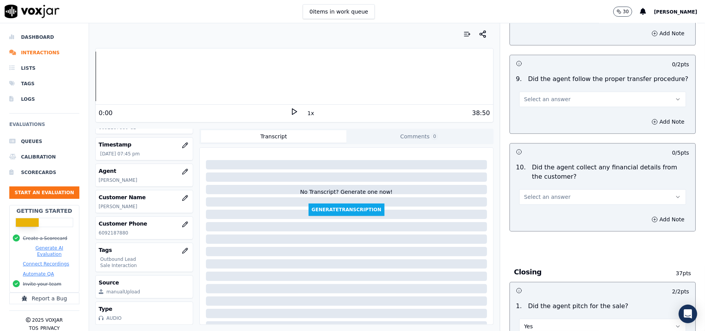
click at [545, 193] on span "Select an answer" at bounding box center [547, 197] width 46 height 8
click at [533, 215] on div "No" at bounding box center [586, 221] width 150 height 12
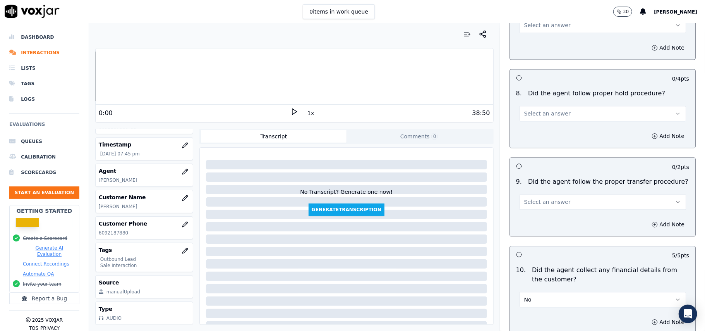
scroll to position [1229, 0]
click at [541, 199] on span "Select an answer" at bounding box center [547, 203] width 46 height 8
click at [542, 208] on div "Yes" at bounding box center [586, 214] width 150 height 12
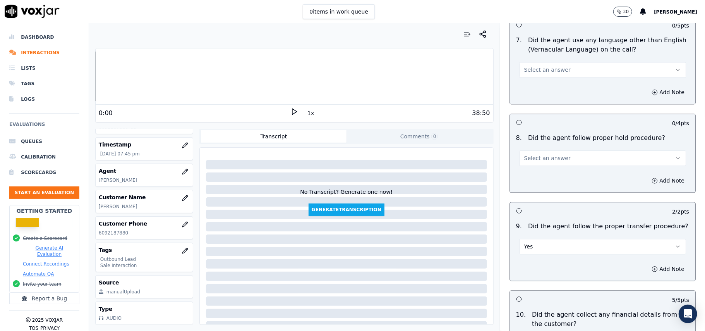
scroll to position [1126, 0]
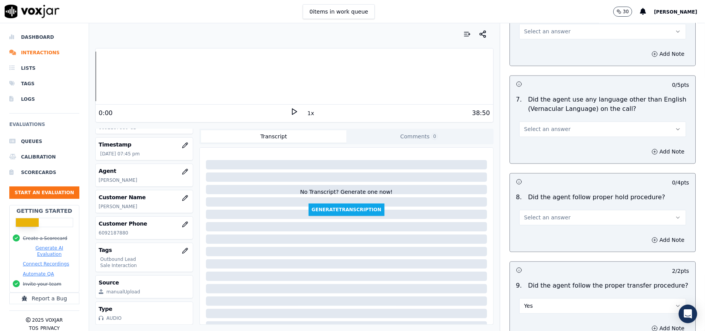
click at [545, 214] on span "Select an answer" at bounding box center [547, 217] width 46 height 8
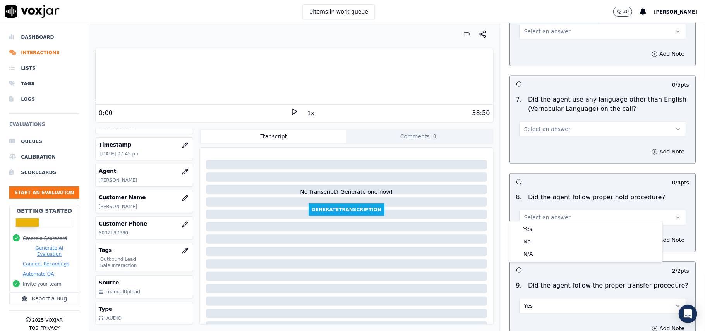
click at [545, 222] on div "Yes No N/A" at bounding box center [586, 241] width 153 height 40
click at [543, 226] on div "Yes" at bounding box center [586, 229] width 150 height 12
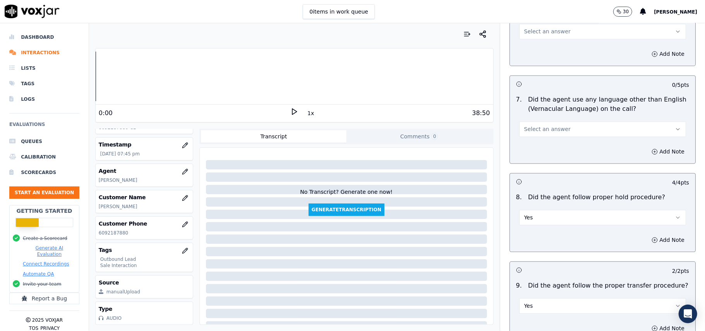
click at [551, 125] on span "Select an answer" at bounding box center [547, 129] width 46 height 8
click at [541, 161] on div "N/A" at bounding box center [586, 165] width 150 height 12
click at [538, 125] on button "N/A" at bounding box center [602, 128] width 167 height 15
click at [528, 151] on div "No" at bounding box center [586, 153] width 150 height 12
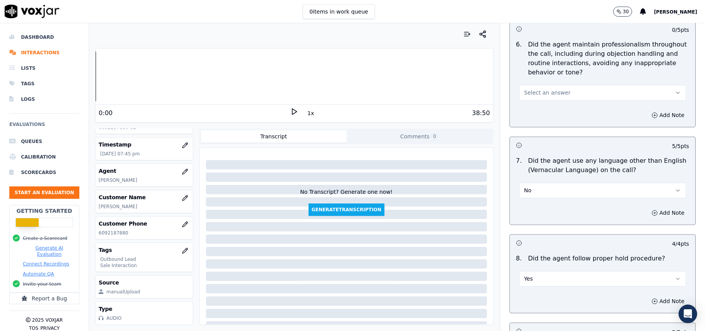
scroll to position [971, 0]
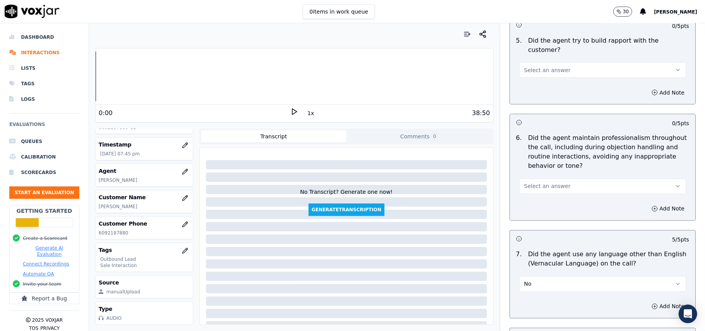
drag, startPoint x: 548, startPoint y: 179, endPoint x: 546, endPoint y: 186, distance: 8.1
click at [549, 182] on span "Select an answer" at bounding box center [547, 186] width 46 height 8
click at [542, 194] on div "Yes" at bounding box center [586, 197] width 150 height 12
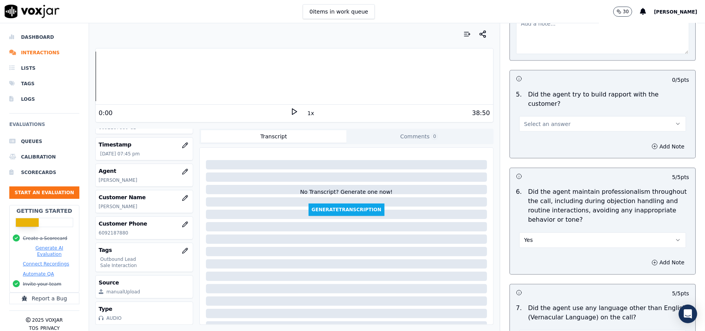
scroll to position [868, 0]
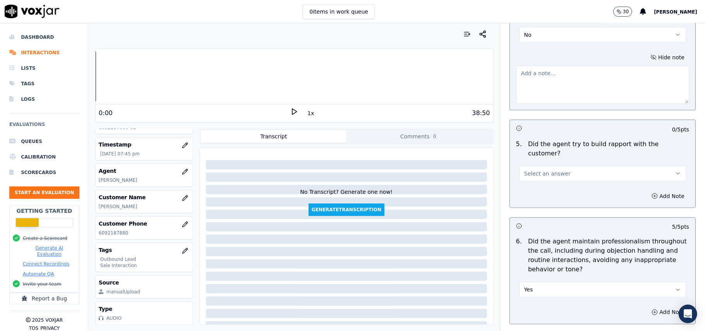
click at [542, 170] on span "Select an answer" at bounding box center [547, 174] width 46 height 8
click at [546, 190] on div "Yes" at bounding box center [586, 184] width 150 height 12
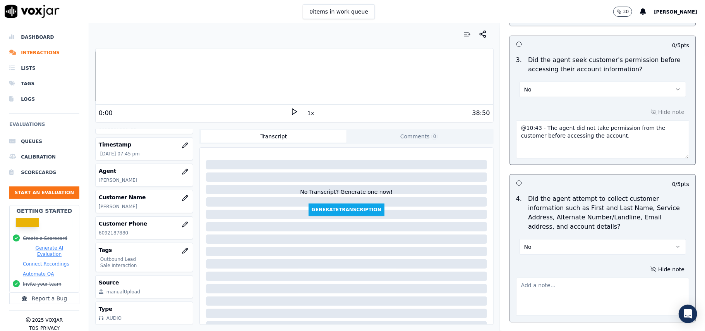
scroll to position [713, 0]
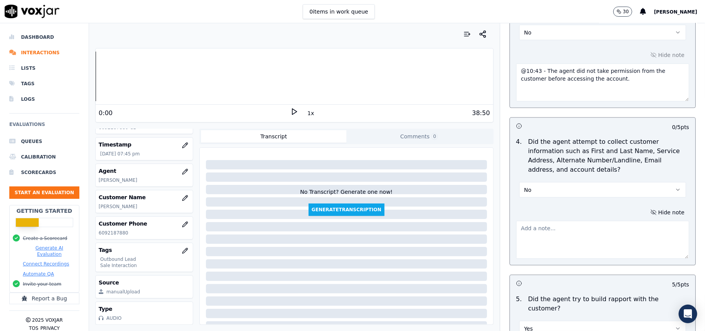
click at [546, 190] on button "No" at bounding box center [602, 189] width 167 height 15
click at [535, 216] on div "No" at bounding box center [586, 222] width 150 height 12
click at [533, 195] on button "No" at bounding box center [602, 189] width 167 height 15
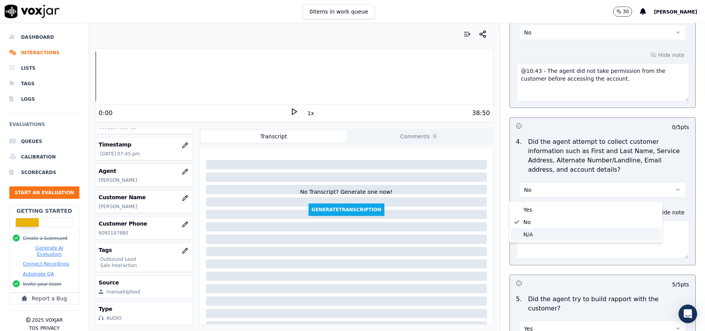
drag, startPoint x: 534, startPoint y: 231, endPoint x: 432, endPoint y: 232, distance: 101.5
click at [533, 232] on div "N/A" at bounding box center [586, 234] width 150 height 12
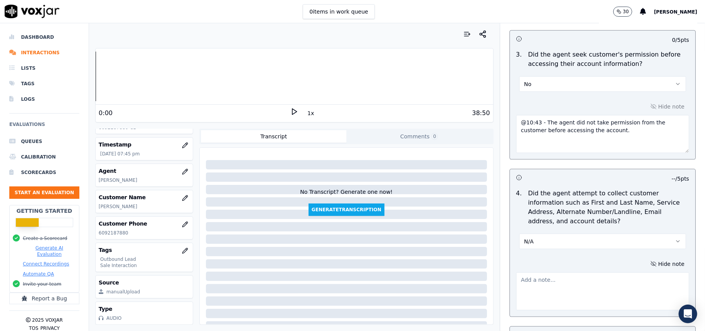
scroll to position [558, 0]
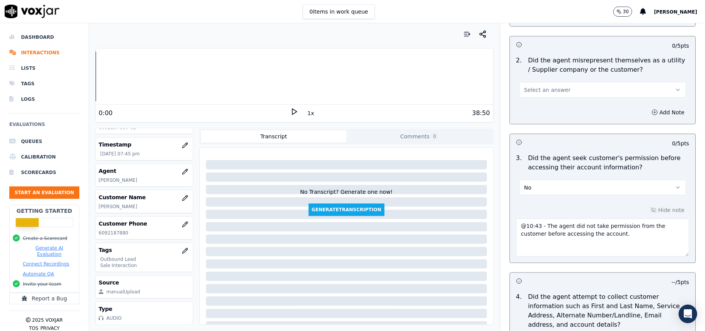
click at [538, 90] on span "Select an answer" at bounding box center [547, 90] width 46 height 8
click at [538, 119] on div "No" at bounding box center [586, 121] width 150 height 12
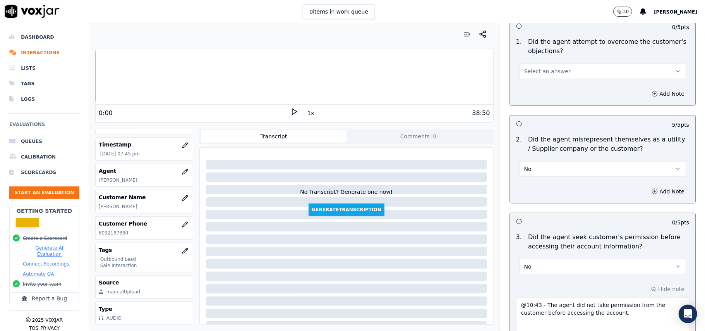
scroll to position [403, 0]
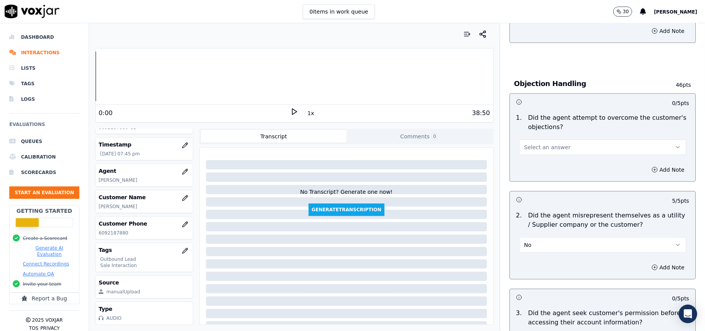
click at [567, 148] on button "Select an answer" at bounding box center [602, 146] width 167 height 15
click at [557, 170] on div "Yes" at bounding box center [586, 166] width 150 height 12
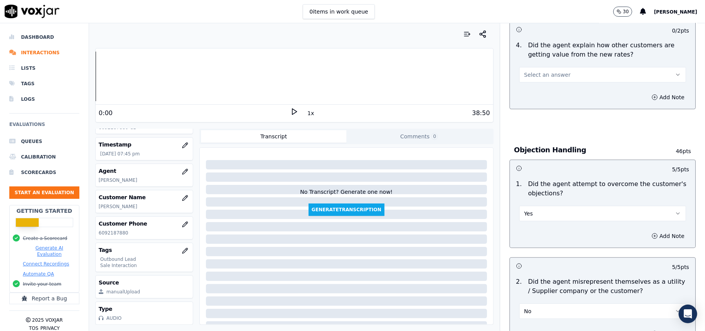
scroll to position [300, 0]
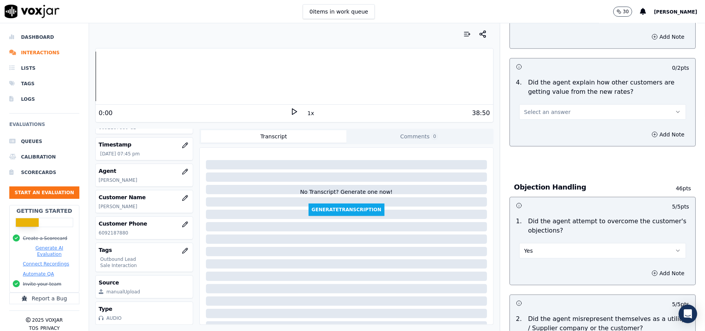
click at [556, 108] on button "Select an answer" at bounding box center [602, 111] width 167 height 15
click at [553, 127] on div "Yes" at bounding box center [586, 130] width 150 height 12
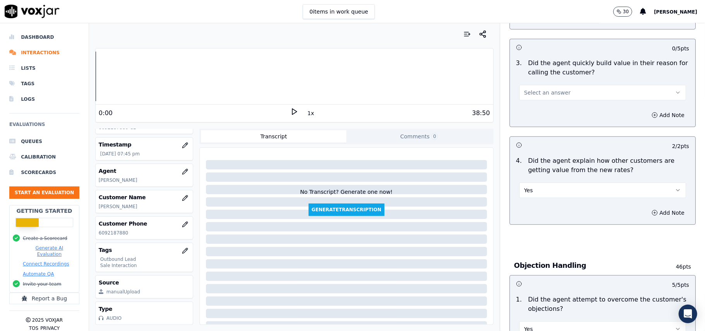
scroll to position [145, 0]
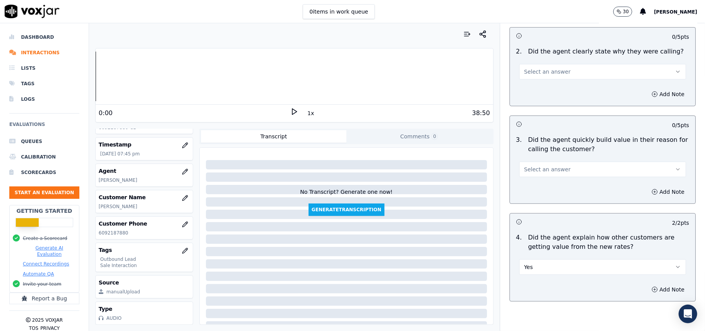
click at [538, 169] on span "Select an answer" at bounding box center [547, 169] width 46 height 8
click at [543, 192] on div "Yes" at bounding box center [586, 187] width 150 height 12
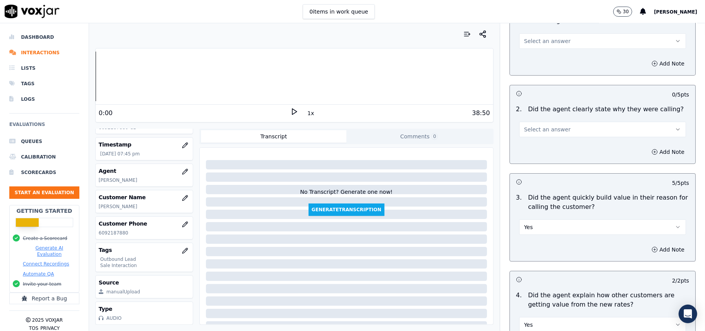
scroll to position [0, 0]
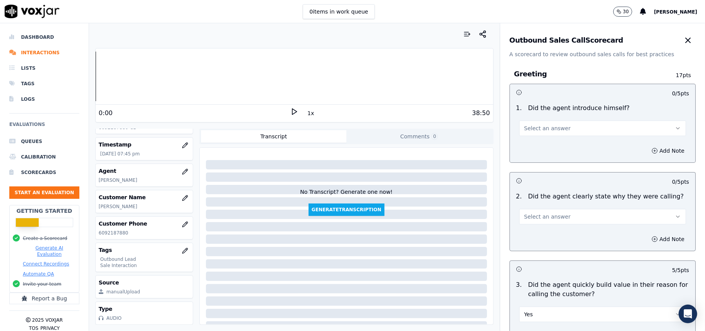
click at [538, 215] on span "Select an answer" at bounding box center [547, 217] width 46 height 8
click at [538, 233] on div "Yes" at bounding box center [586, 234] width 150 height 12
click at [547, 133] on button "Select an answer" at bounding box center [602, 127] width 167 height 15
click at [536, 146] on div "Yes" at bounding box center [586, 146] width 150 height 12
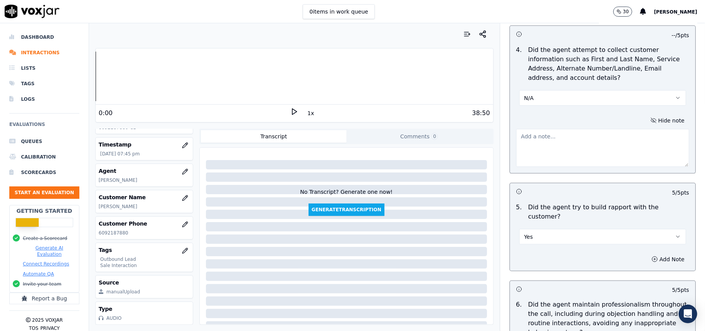
scroll to position [2056, 0]
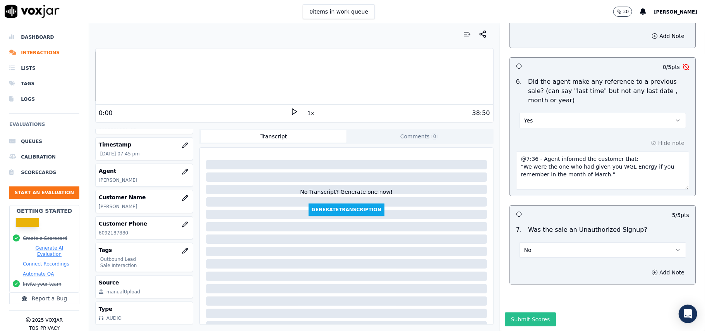
click at [535, 312] on button "Submit Scores" at bounding box center [531, 319] width 52 height 14
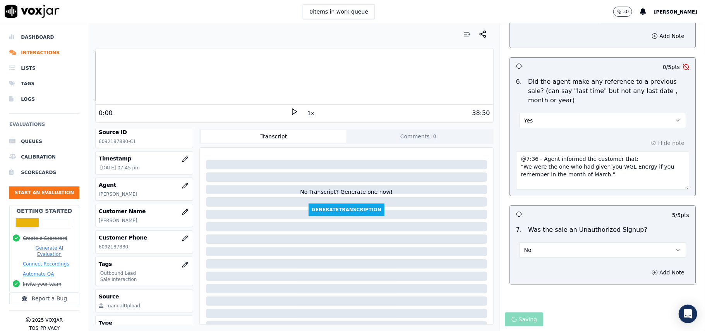
scroll to position [0, 0]
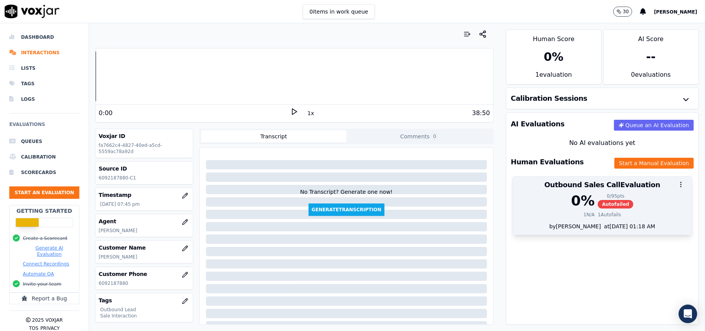
drag, startPoint x: 527, startPoint y: 184, endPoint x: 625, endPoint y: 187, distance: 98.5
click at [625, 187] on div at bounding box center [602, 184] width 179 height 15
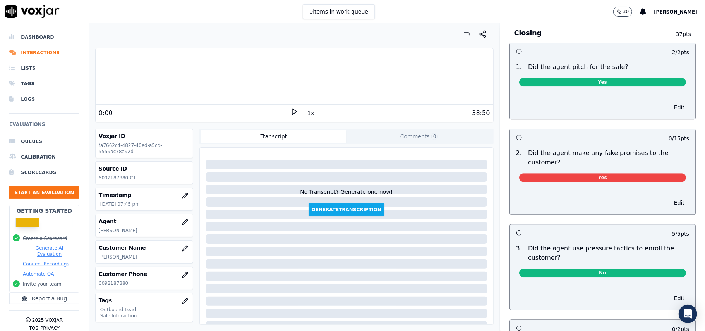
scroll to position [1497, 0]
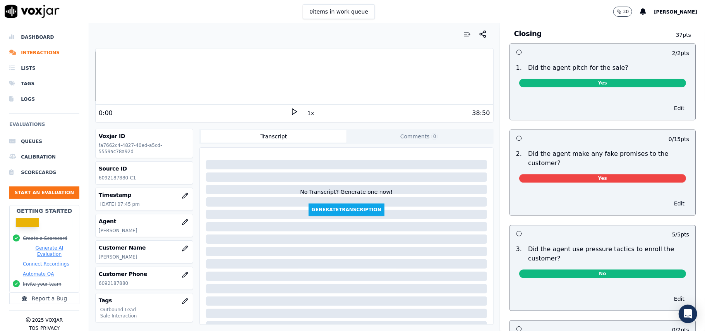
click at [670, 202] on button "Edit" at bounding box center [680, 203] width 20 height 11
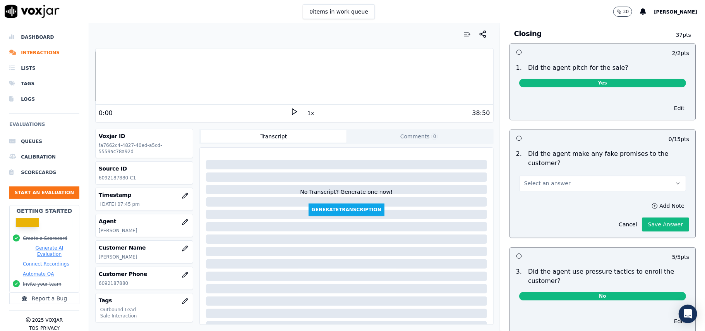
click at [587, 182] on button "Select an answer" at bounding box center [602, 182] width 167 height 15
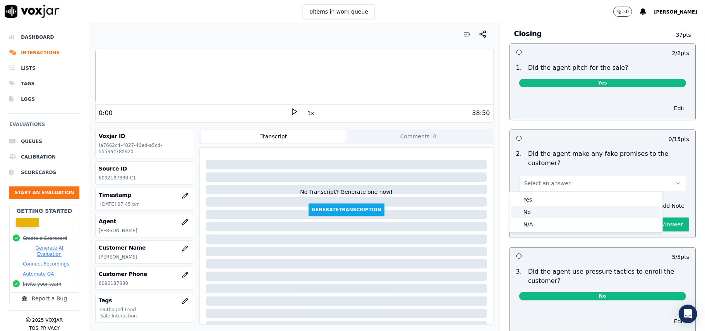
click at [552, 213] on div "No" at bounding box center [586, 212] width 150 height 12
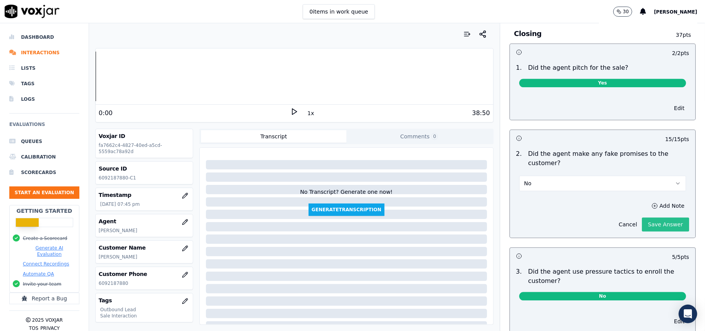
click at [651, 226] on button "Save Answer" at bounding box center [665, 224] width 47 height 14
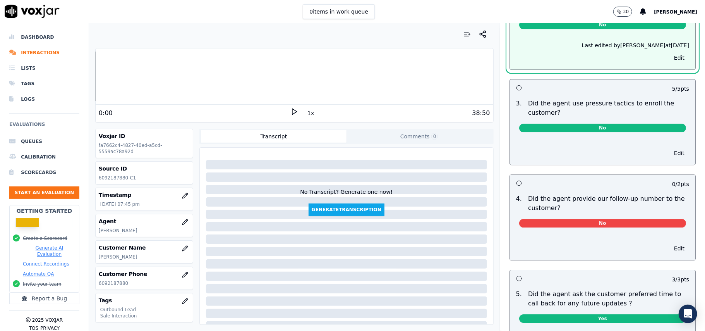
scroll to position [1756, 0]
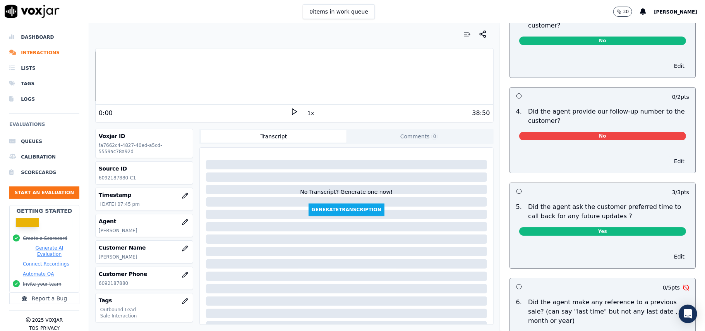
click at [670, 157] on button "Edit" at bounding box center [680, 161] width 20 height 11
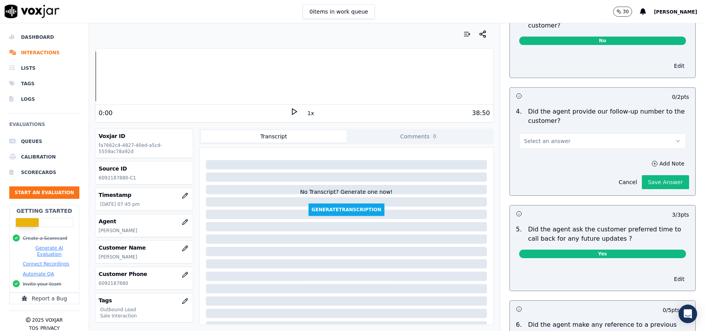
click at [579, 140] on button "Select an answer" at bounding box center [602, 140] width 167 height 15
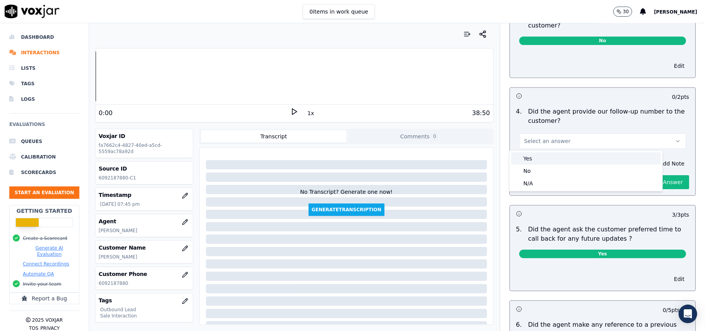
click at [552, 160] on div "Yes" at bounding box center [586, 158] width 150 height 12
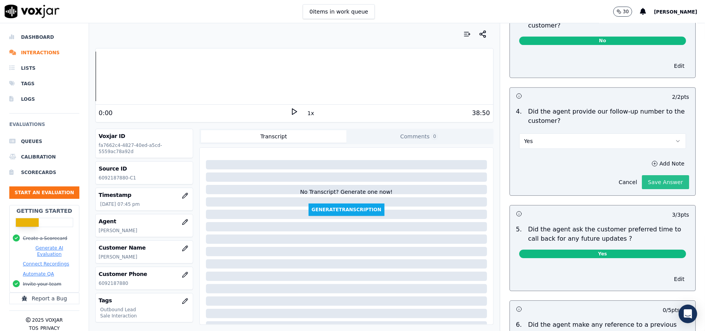
click at [651, 180] on button "Save Answer" at bounding box center [665, 182] width 47 height 14
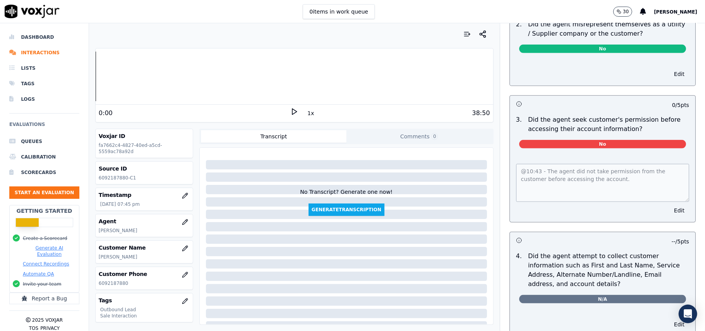
scroll to position [0, 0]
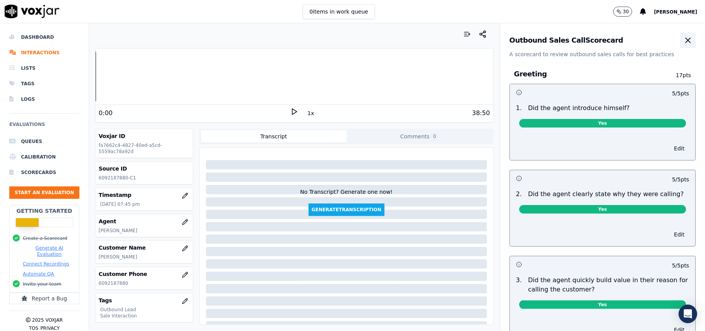
click at [684, 41] on icon "button" at bounding box center [688, 40] width 9 height 9
